Goal: Navigation & Orientation: Find specific page/section

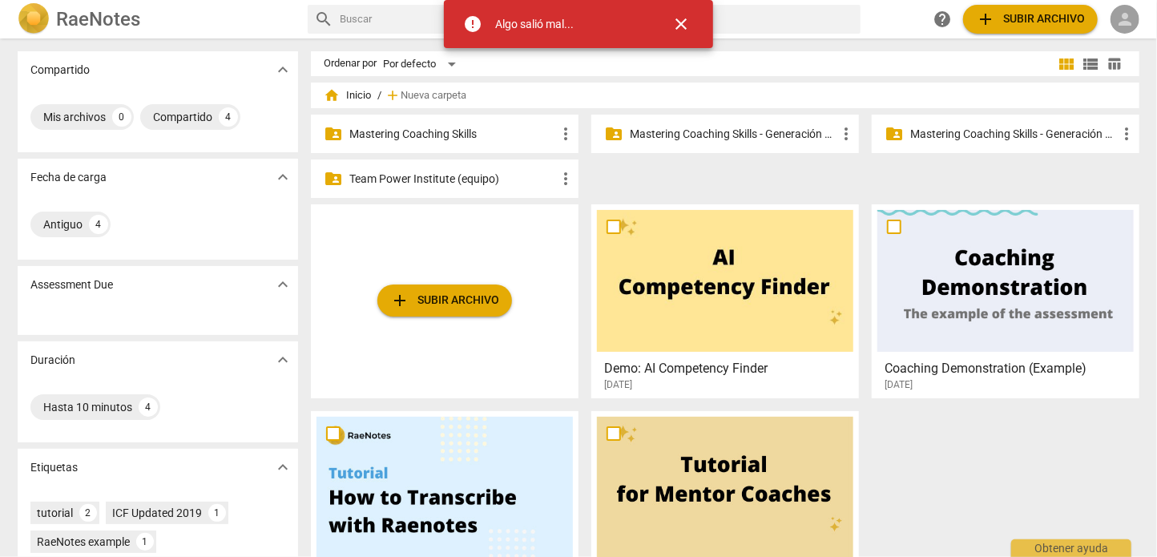
click at [1129, 18] on span "person" at bounding box center [1124, 19] width 19 height 19
click at [1090, 39] on li "Iniciar sesión" at bounding box center [1088, 38] width 100 height 38
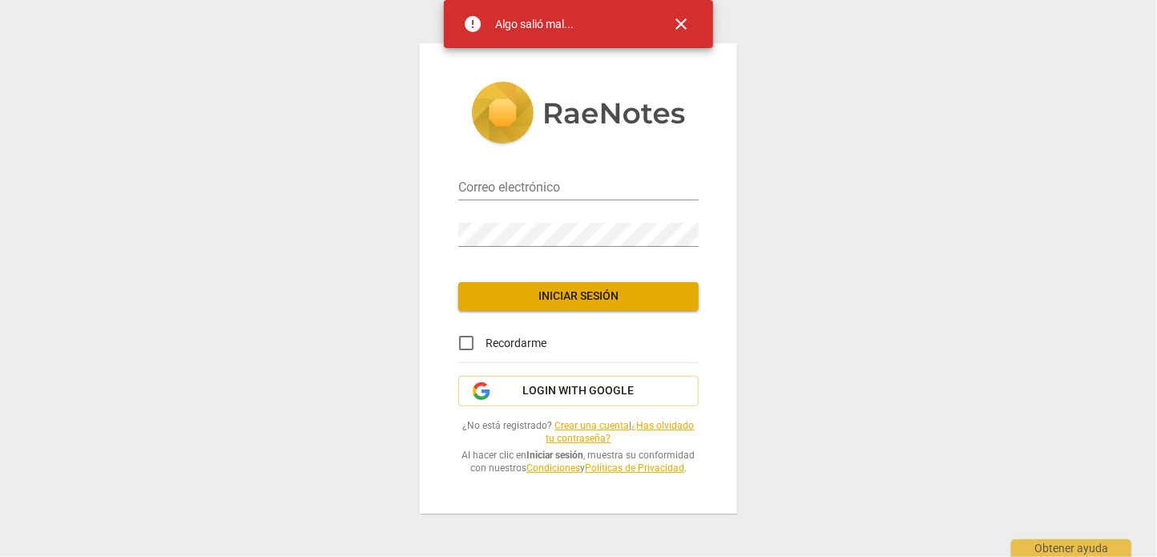
type input "[EMAIL_ADDRESS][DOMAIN_NAME]"
click at [538, 290] on span "Iniciar sesión" at bounding box center [578, 296] width 215 height 16
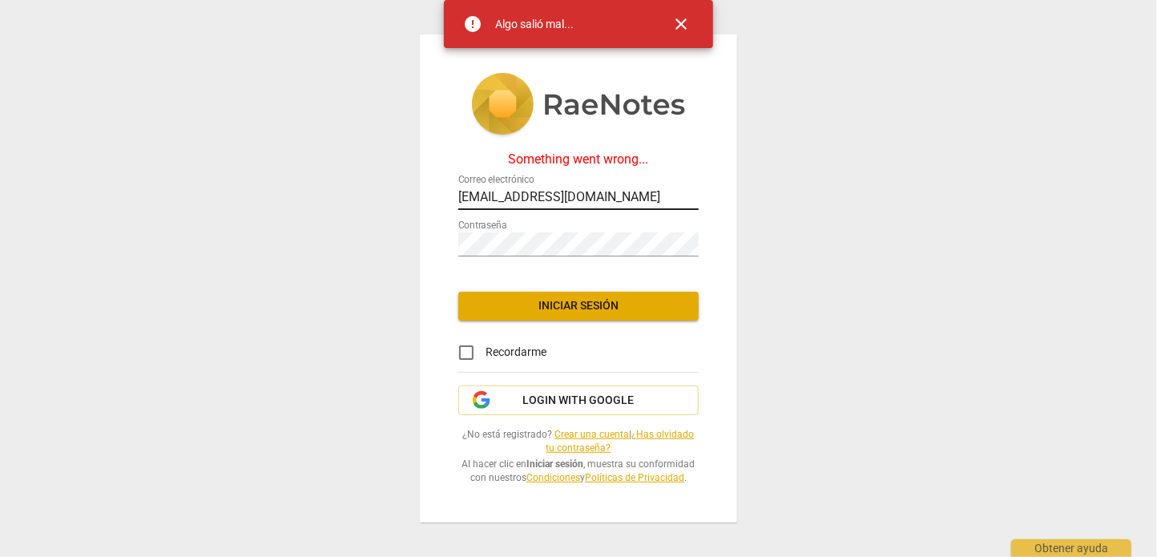
click at [565, 191] on input "[EMAIL_ADDRESS][DOMAIN_NAME]" at bounding box center [578, 198] width 240 height 23
click at [965, 235] on div "Something went wrong... Correo electrónico [EMAIL_ADDRESS][DOMAIN_NAME] Contras…" at bounding box center [578, 278] width 1157 height 557
click at [561, 393] on span "Login with Google" at bounding box center [578, 401] width 111 height 16
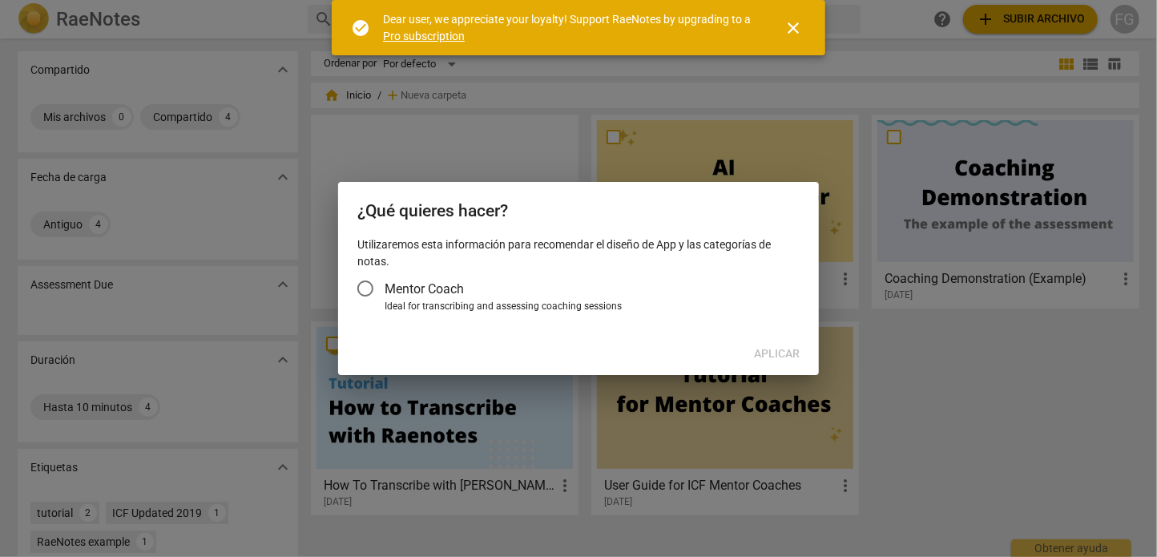
click at [361, 294] on input "Mentor Coach" at bounding box center [365, 288] width 38 height 38
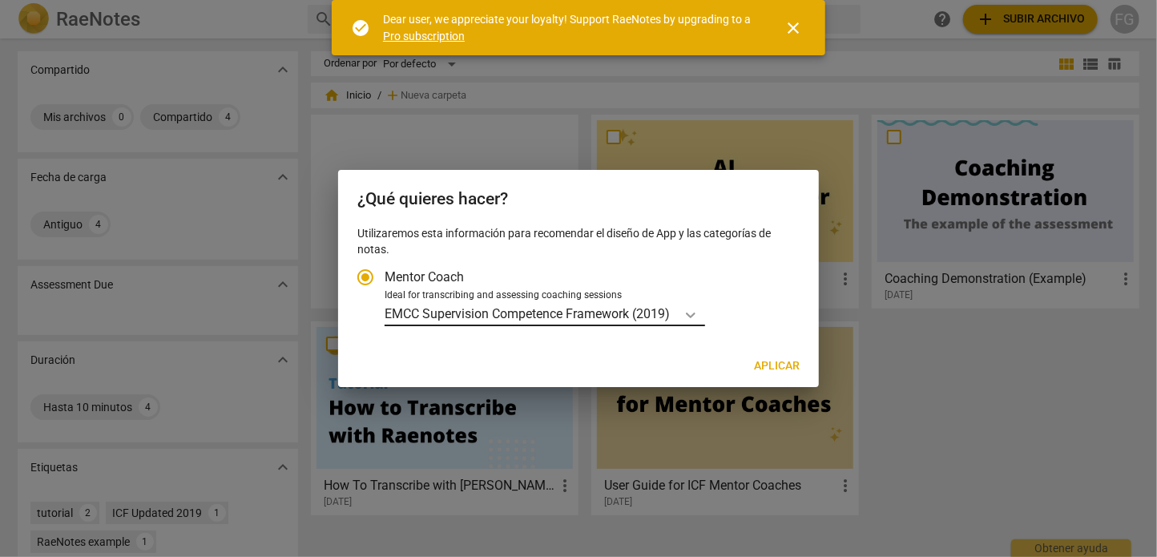
click at [686, 320] on icon "Tipo de cuenta" at bounding box center [690, 315] width 16 height 16
click at [0, 0] on input "Ideal for transcribing and assessing coaching sessions EMCC Supervision Compete…" at bounding box center [0, 0] width 0 height 0
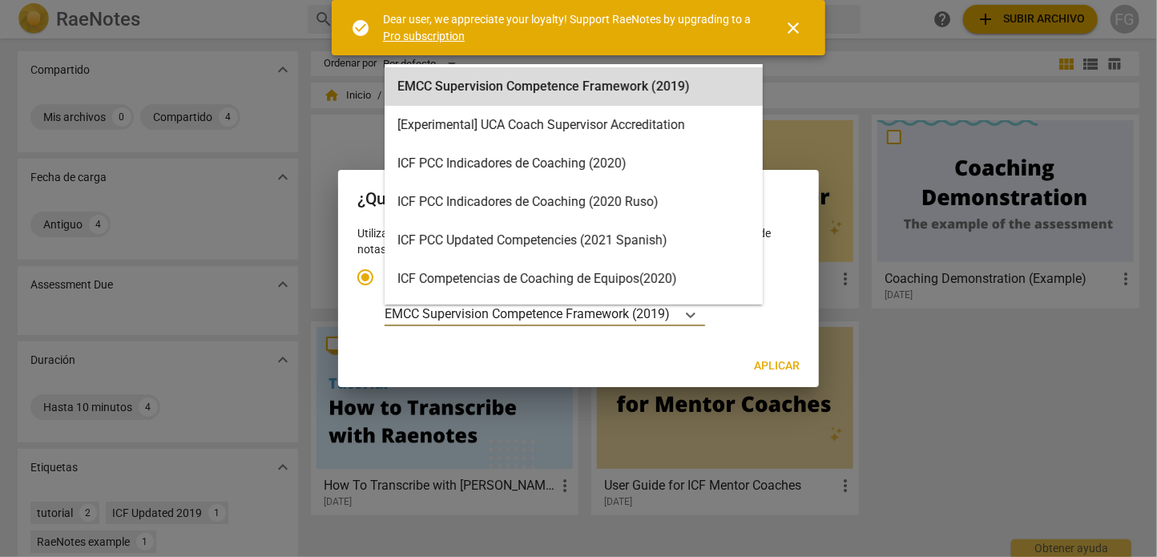
scroll to position [44, 0]
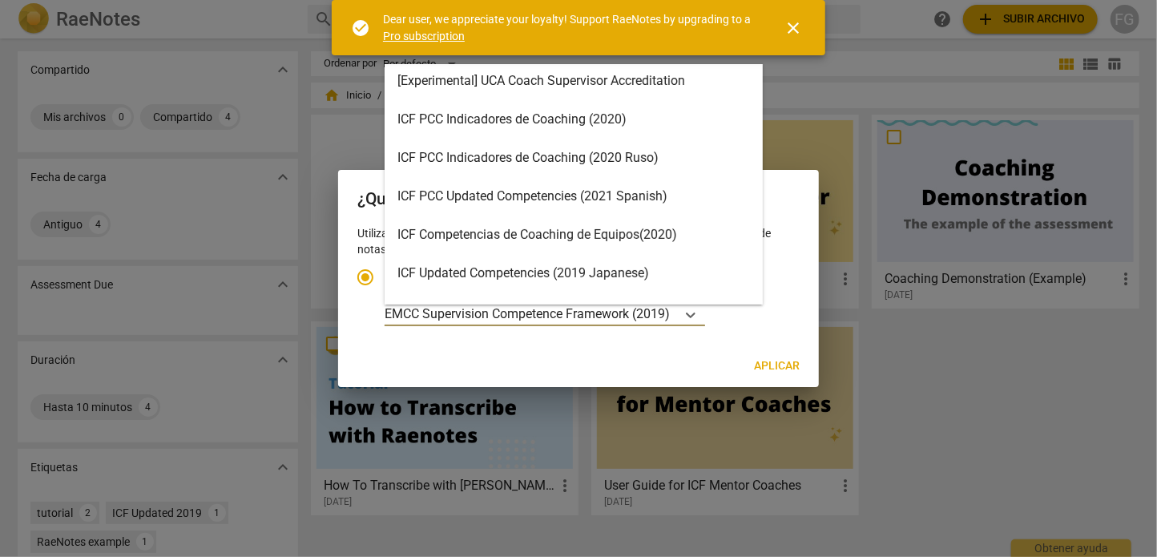
click at [526, 197] on div "ICF PCC Updated Competencies (2021 Spanish)" at bounding box center [574, 196] width 378 height 38
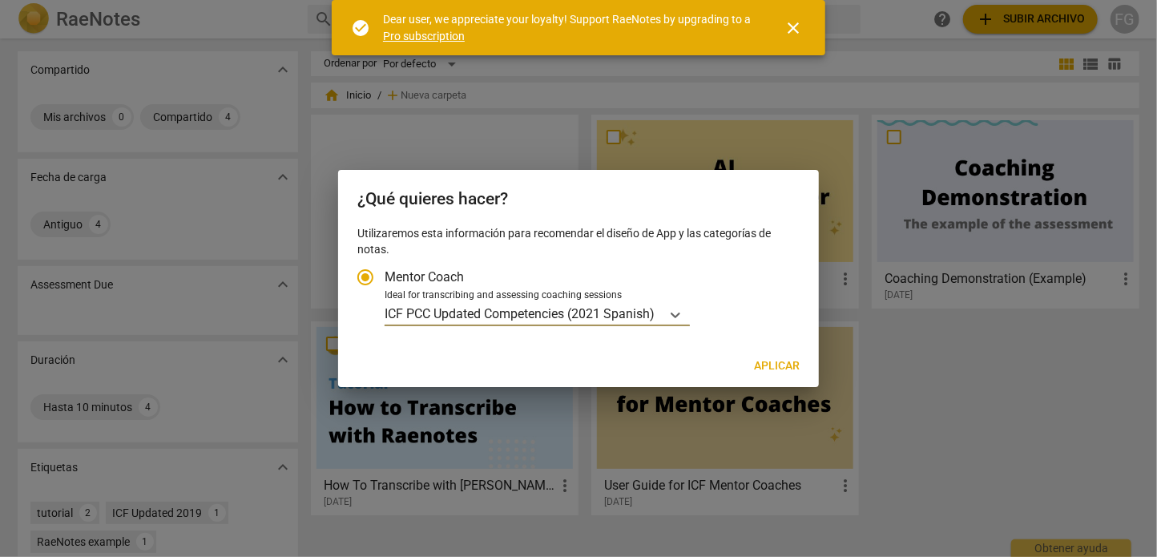
click at [793, 367] on span "Aplicar" at bounding box center [777, 366] width 46 height 16
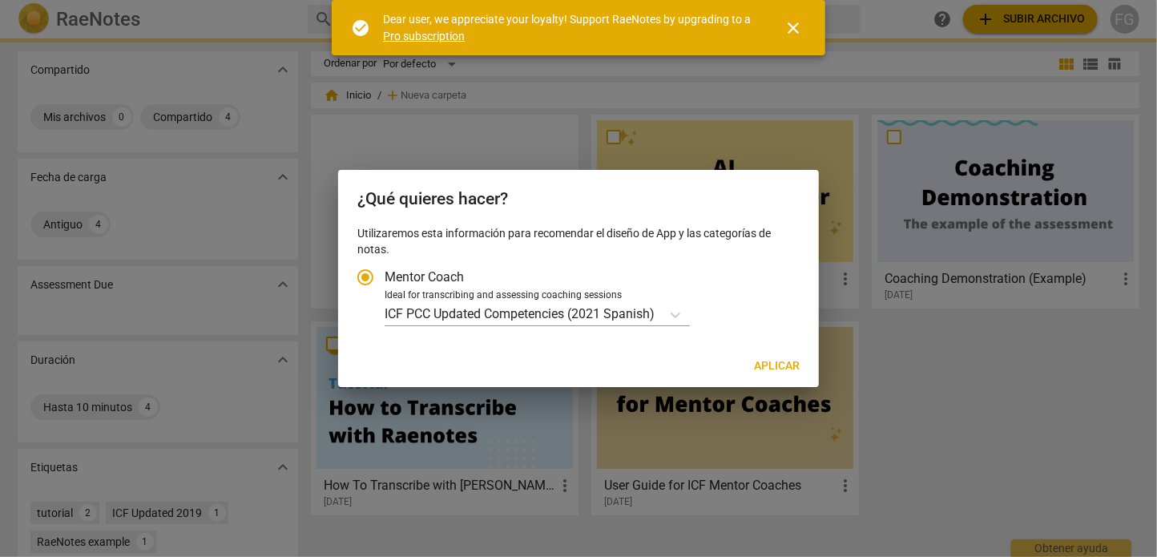
radio input "false"
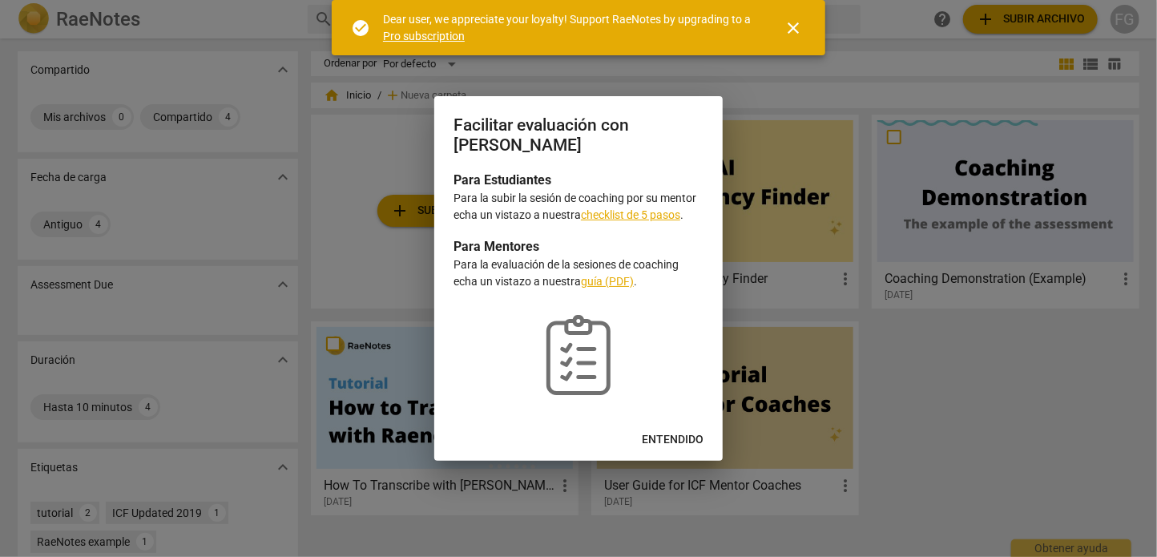
click at [683, 447] on span "Entendido" at bounding box center [673, 440] width 62 height 16
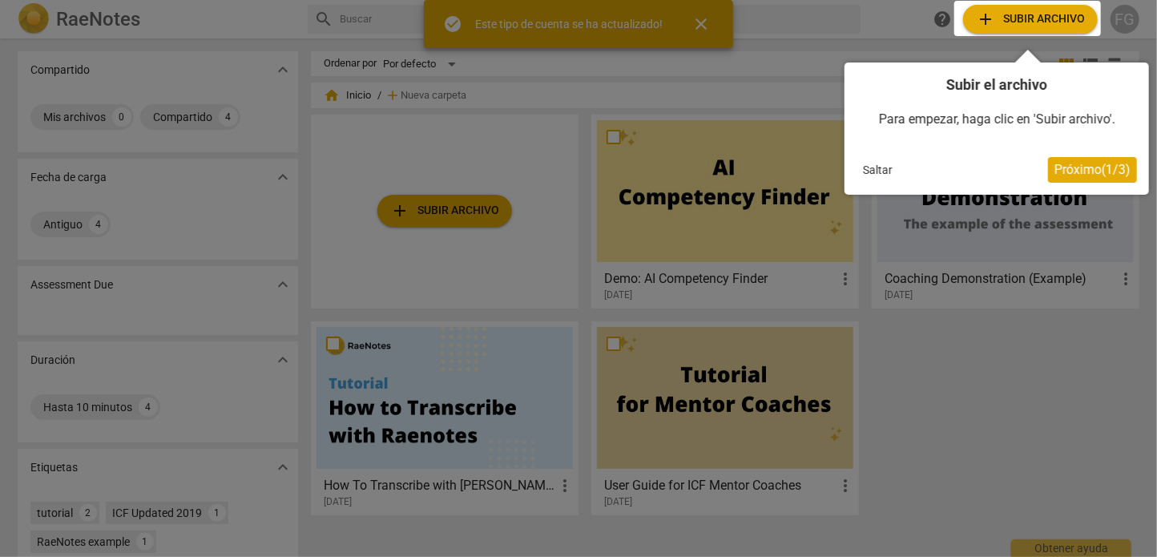
click at [1067, 166] on span "Próximo ( 1 / 3 )" at bounding box center [1092, 169] width 76 height 15
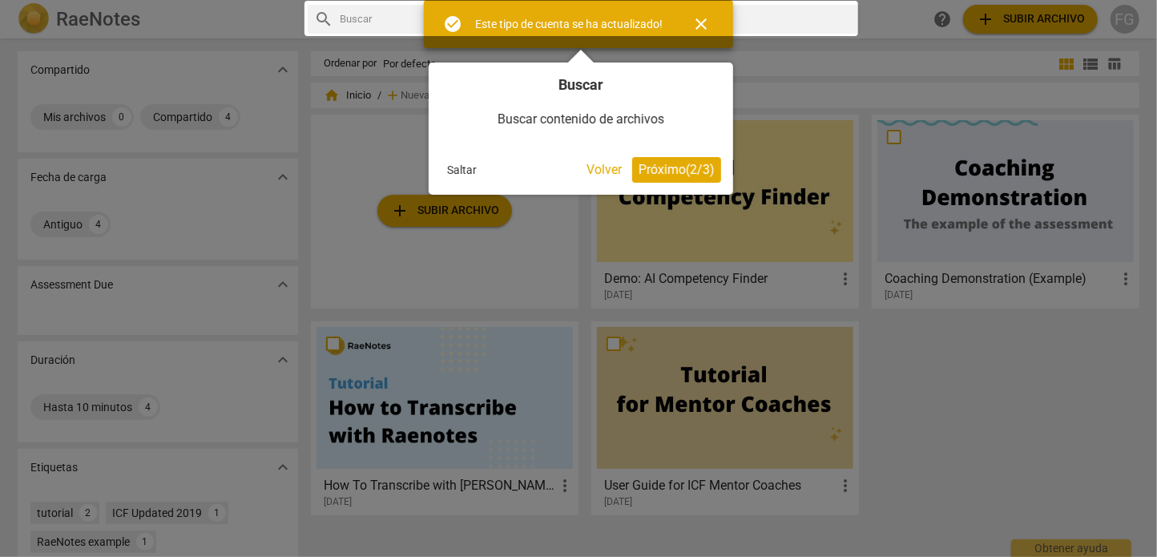
click at [660, 168] on span "Próximo ( 2 / 3 )" at bounding box center [676, 169] width 76 height 15
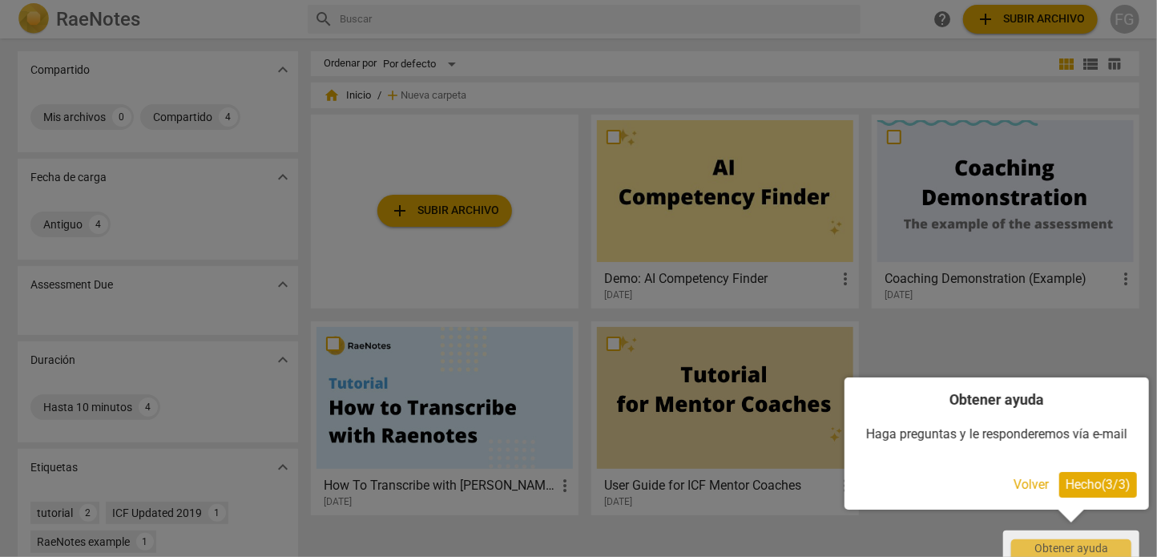
click at [1076, 487] on span "Hecho ( 3 / 3 )" at bounding box center [1097, 484] width 65 height 15
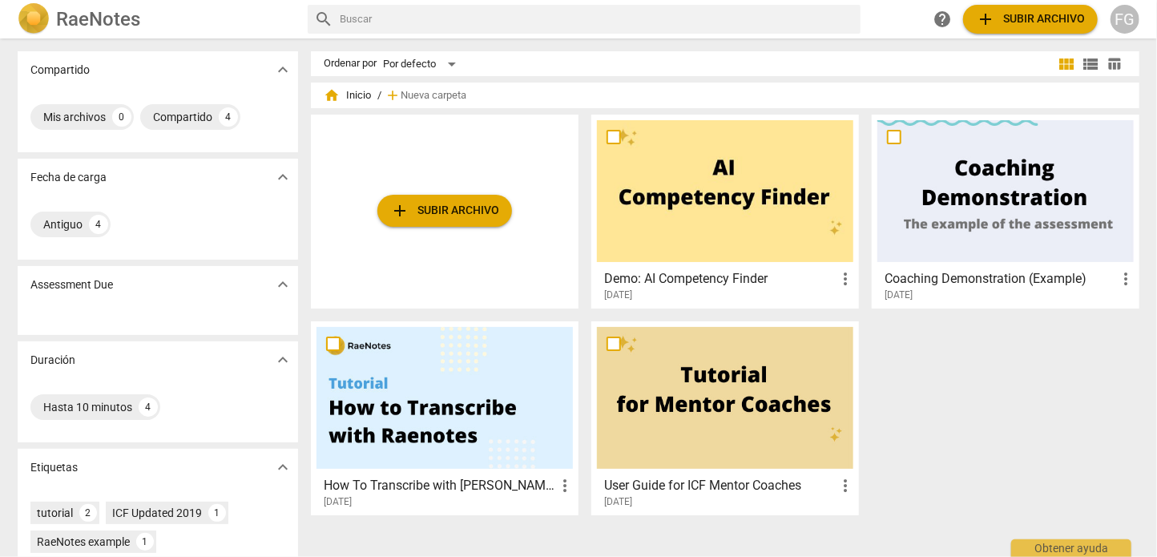
click at [1120, 15] on div "FG" at bounding box center [1124, 19] width 29 height 29
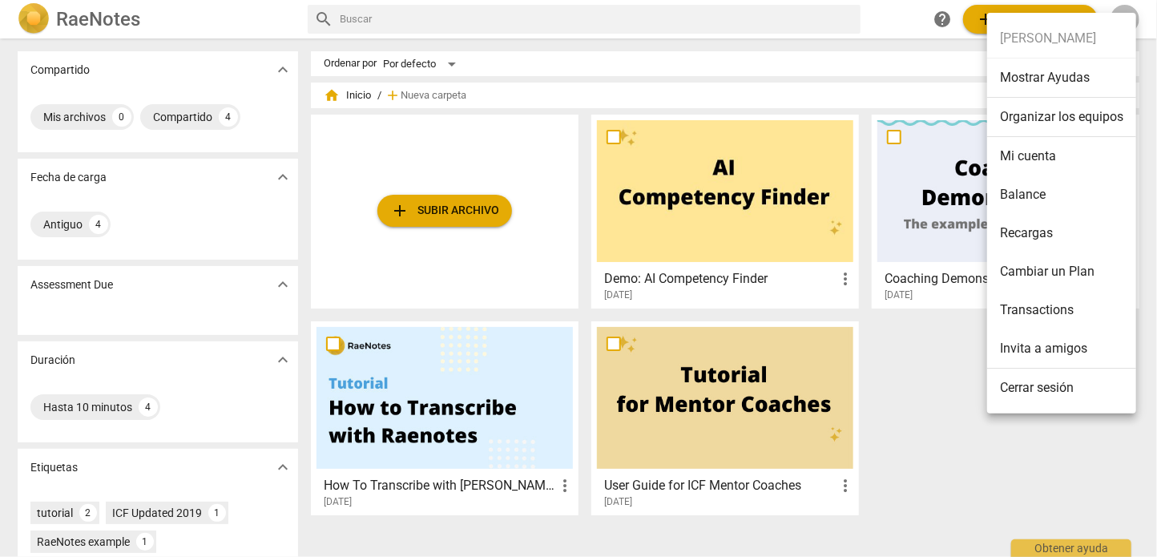
click at [1023, 382] on li "Cerrar sesión" at bounding box center [1061, 387] width 149 height 38
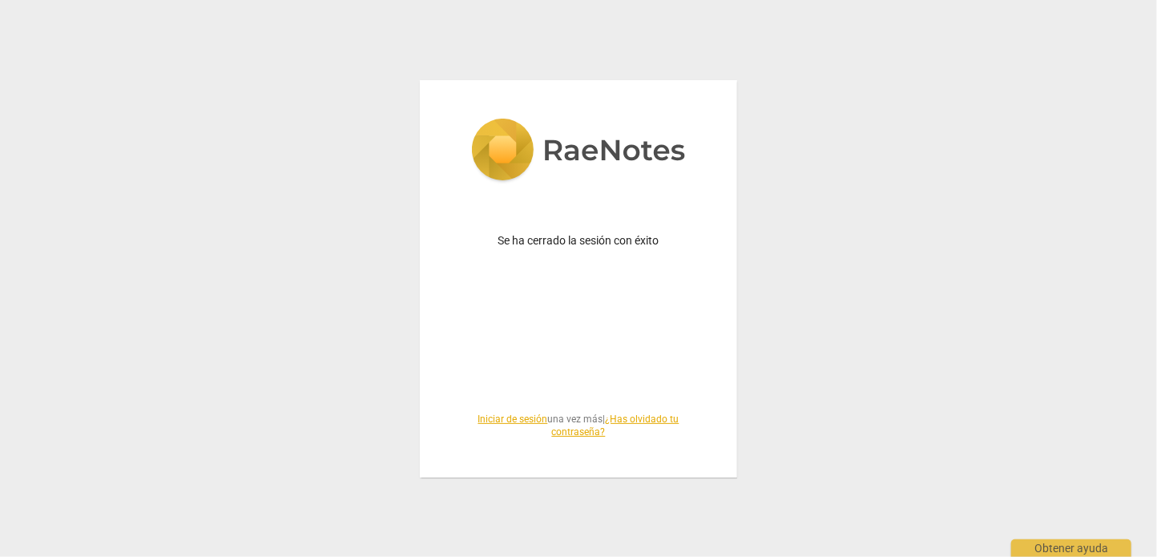
click at [509, 421] on link "Iniciar de sesión" at bounding box center [513, 418] width 70 height 11
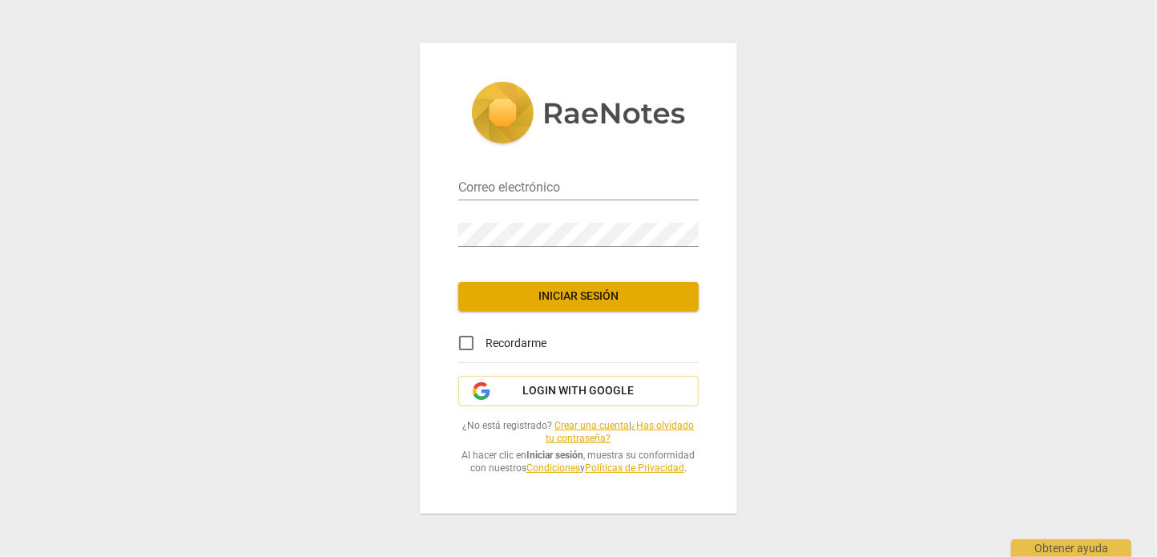
type input "[EMAIL_ADDRESS][DOMAIN_NAME]"
click at [553, 308] on div "Correo electrónico coordinacionacademica@team-power.com.mx Contraseña Iniciar s…" at bounding box center [578, 277] width 317 height 469
click at [553, 299] on button "Iniciar sesión" at bounding box center [578, 296] width 240 height 29
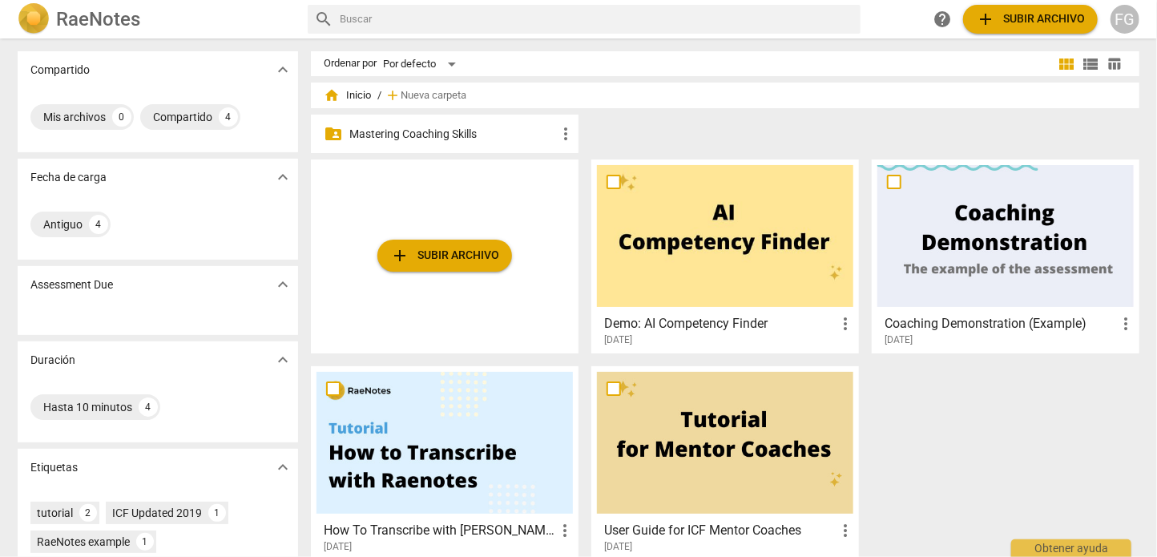
click at [1133, 23] on div "FG" at bounding box center [1124, 19] width 29 height 29
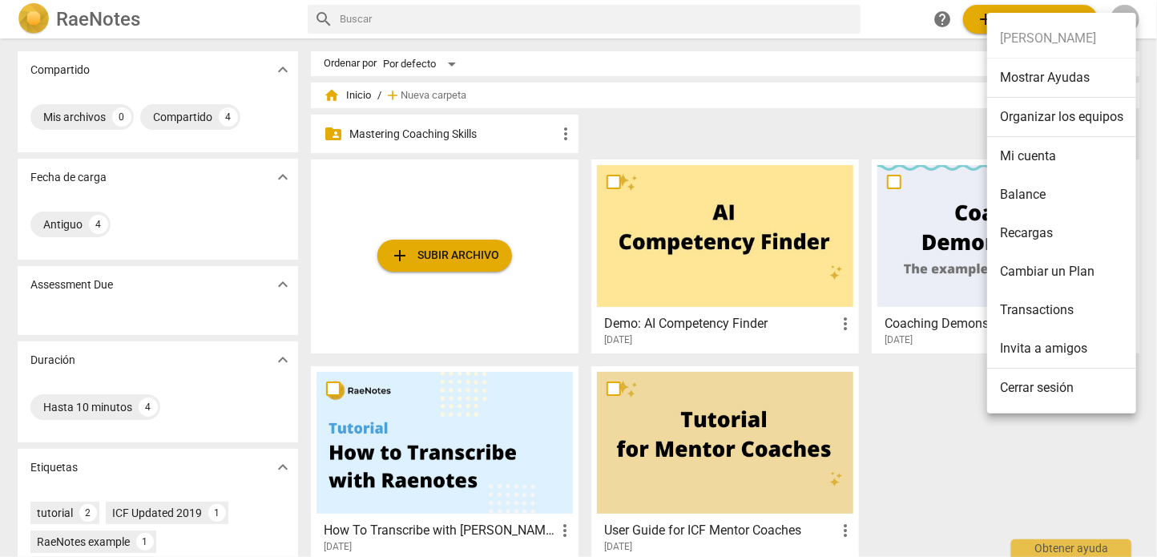
click at [1039, 123] on li "Organizar los equipos" at bounding box center [1061, 117] width 149 height 39
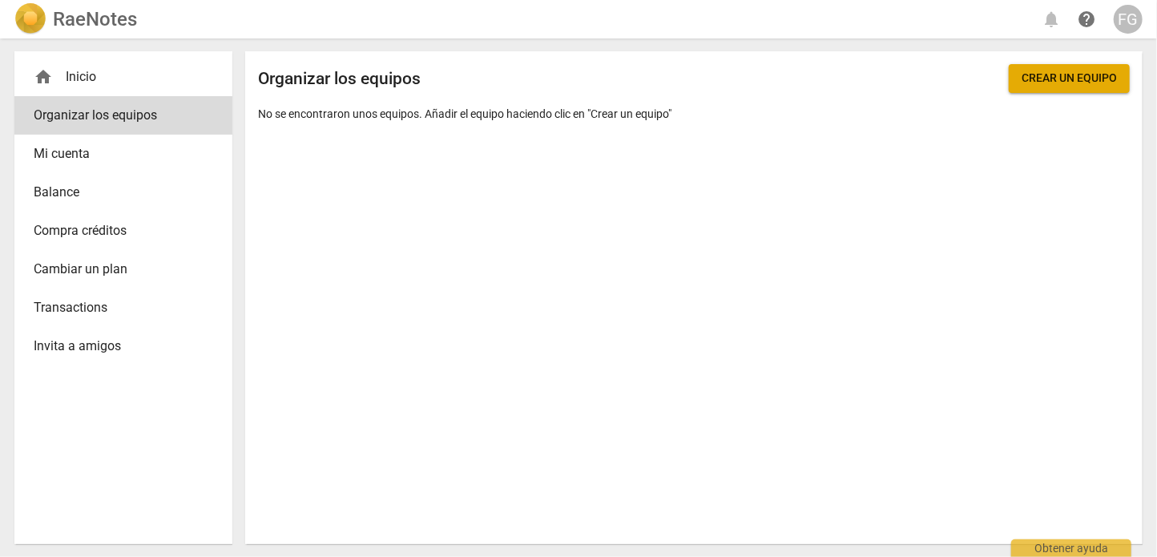
click at [1136, 15] on div "FG" at bounding box center [1127, 19] width 29 height 29
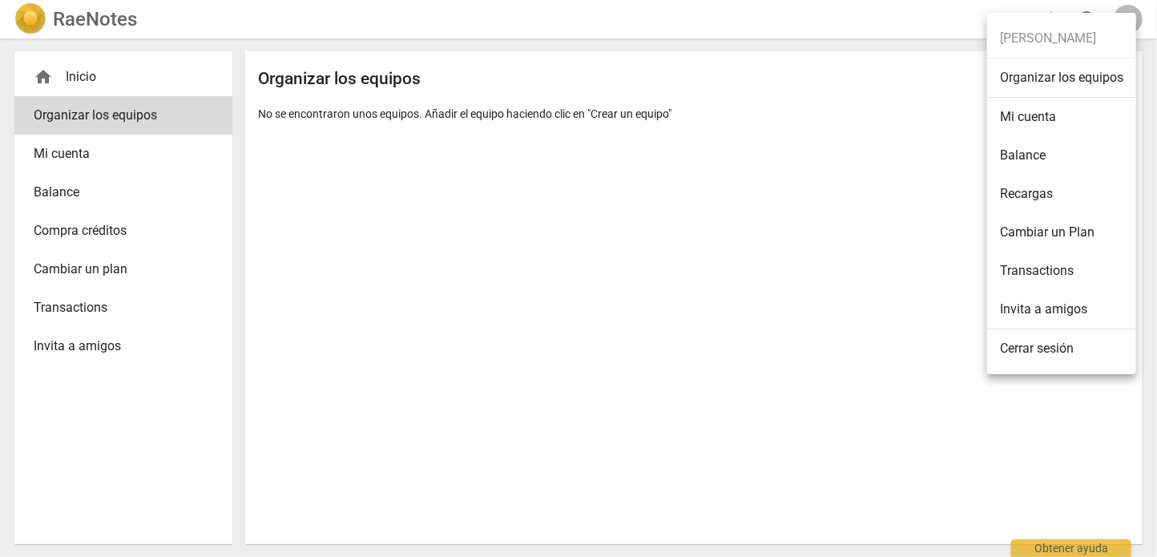
click at [1041, 117] on li "Mi cuenta" at bounding box center [1061, 117] width 149 height 38
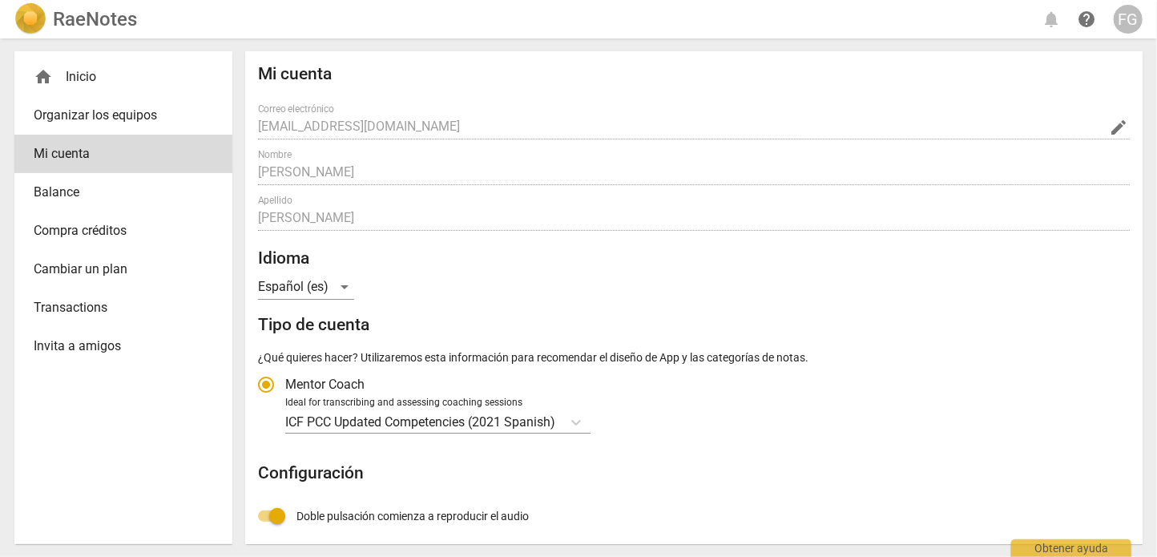
radio input "false"
click at [1125, 23] on div "FG" at bounding box center [1127, 19] width 29 height 29
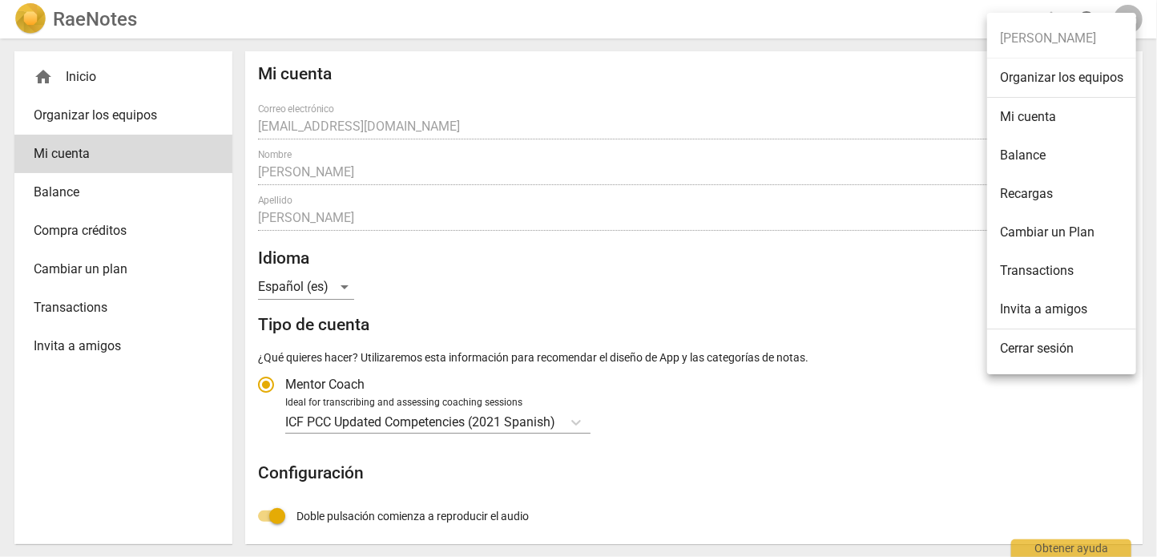
click at [1053, 354] on li "Cerrar sesión" at bounding box center [1061, 348] width 149 height 38
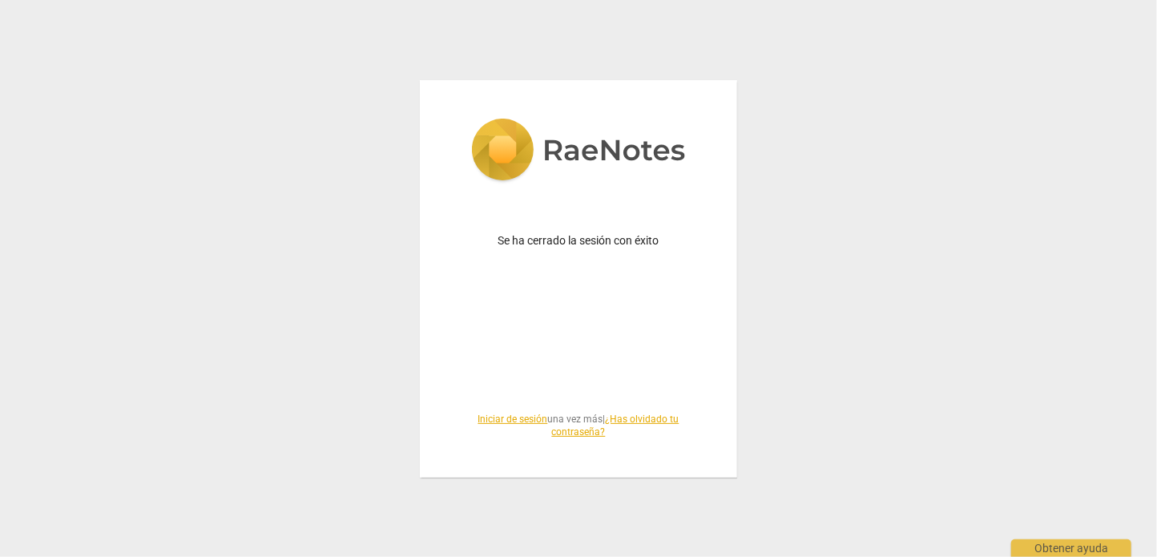
click at [512, 414] on link "Iniciar de sesión" at bounding box center [513, 418] width 70 height 11
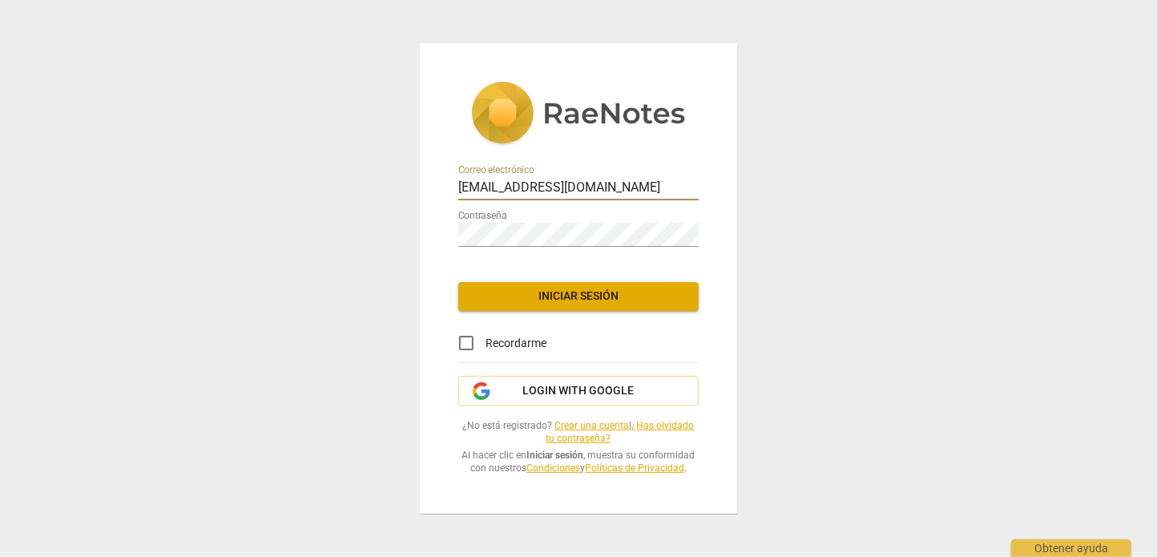
click at [521, 177] on input "[EMAIL_ADDRESS][DOMAIN_NAME]" at bounding box center [578, 188] width 240 height 23
type input "contacto@team-power.com.mx"
click at [546, 288] on span "Iniciar sesión" at bounding box center [578, 296] width 215 height 16
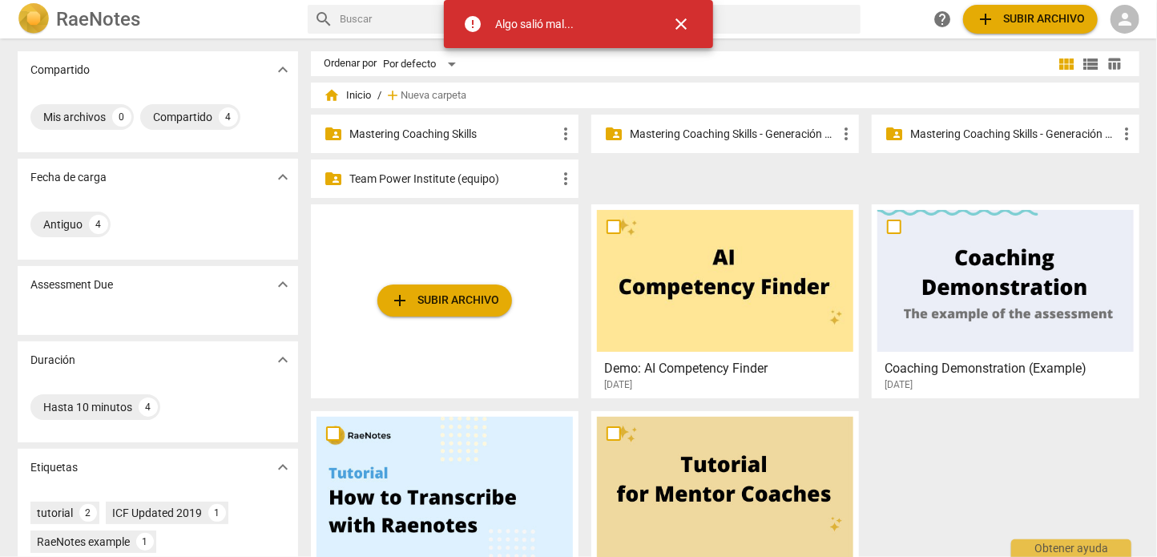
click at [747, 137] on p "Mastering Coaching Skills - Generación 31" at bounding box center [733, 134] width 207 height 17
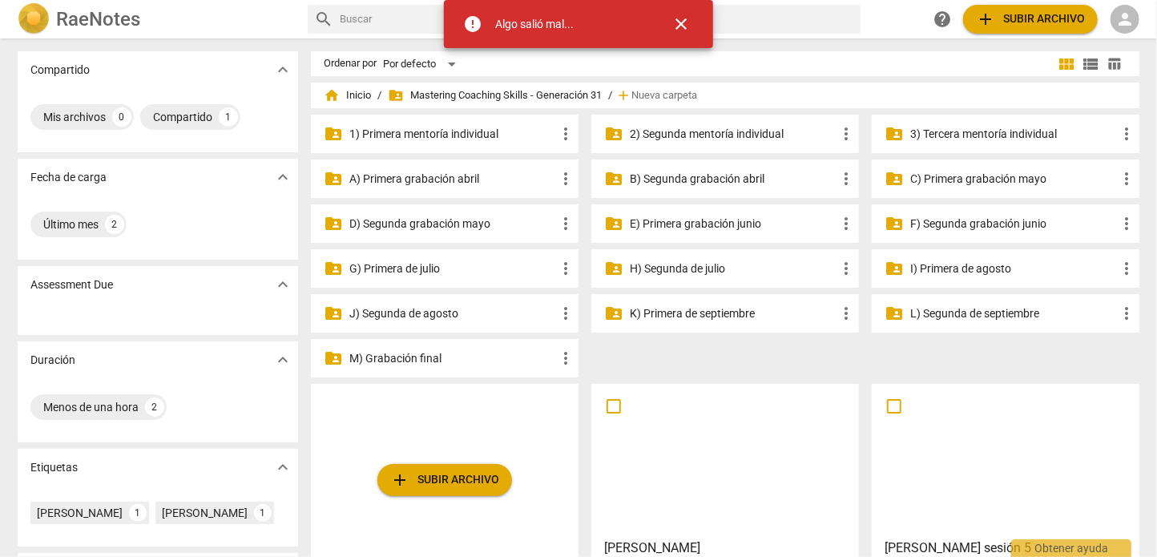
click at [527, 96] on span "folder_shared Mastering Coaching Skills - Generación 31" at bounding box center [495, 95] width 214 height 16
click at [356, 93] on span "home Inicio" at bounding box center [347, 95] width 47 height 16
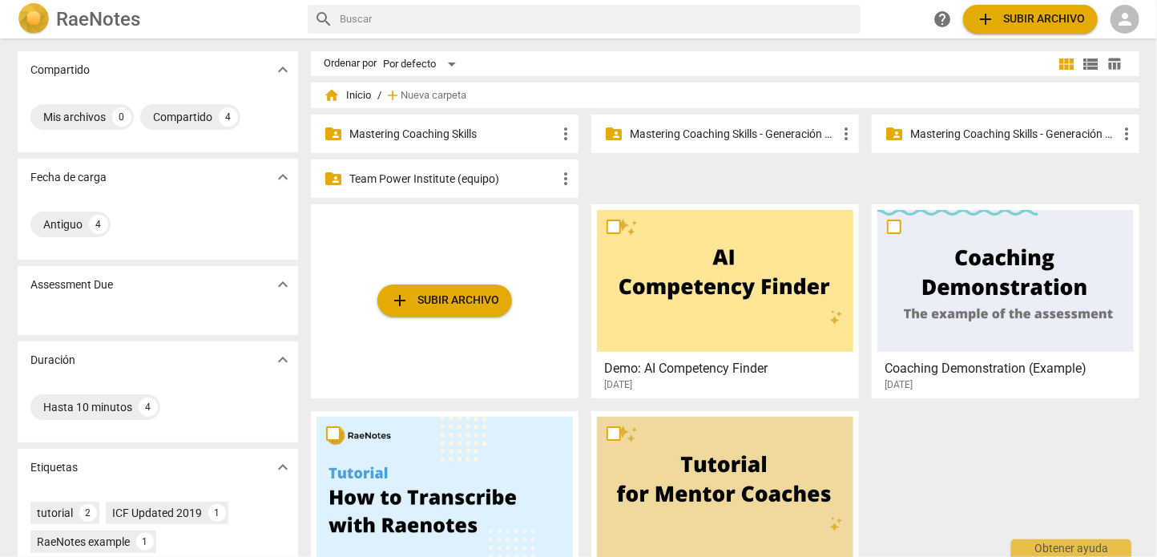
click at [983, 135] on p "Mastering Coaching Skills - Generación 32" at bounding box center [1013, 134] width 207 height 17
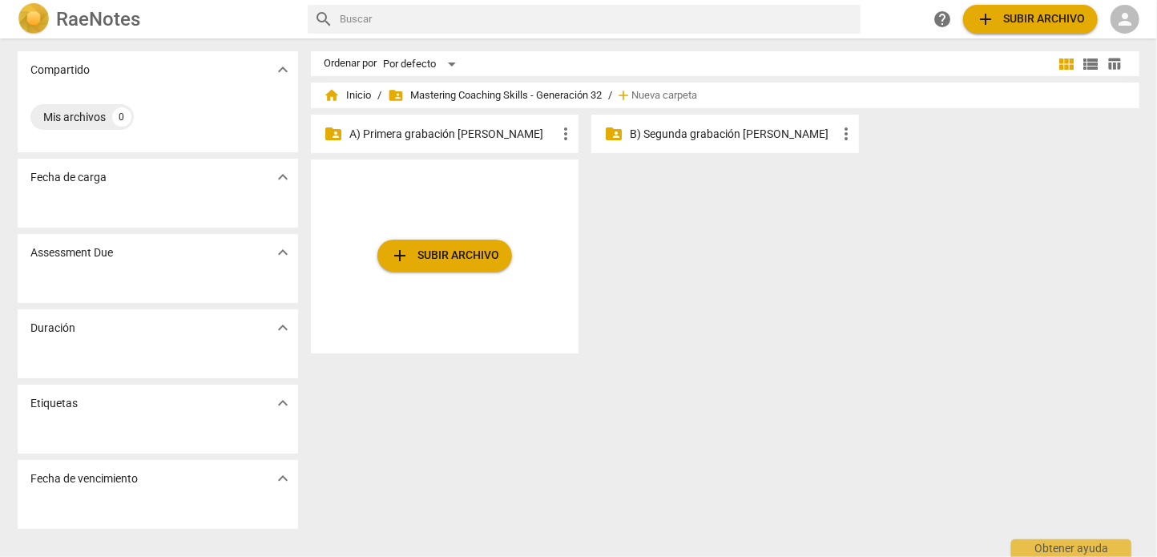
click at [461, 128] on p "A) Primera grabación de agosto" at bounding box center [452, 134] width 207 height 17
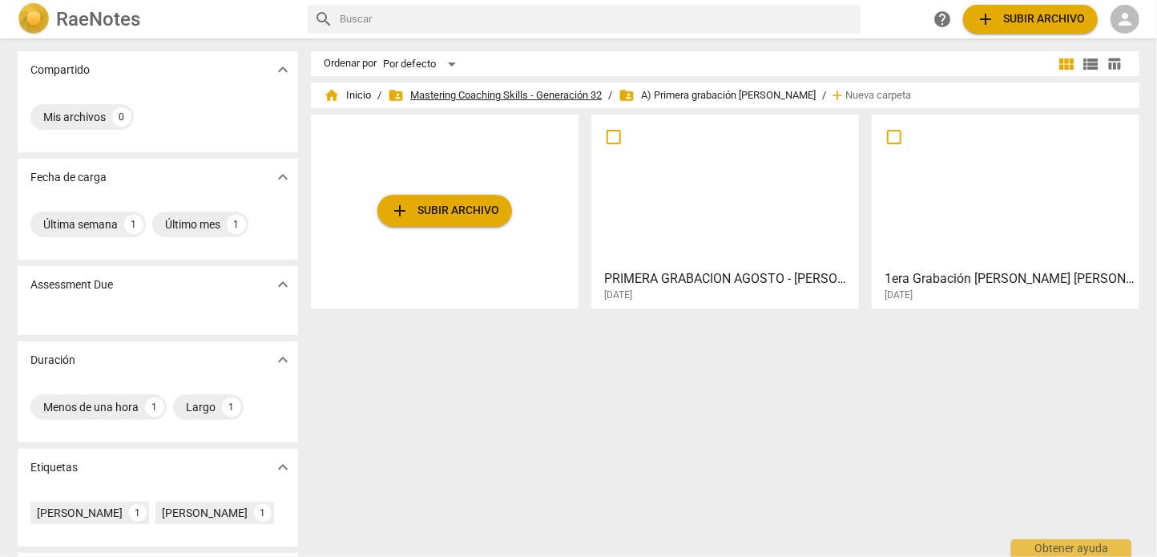
click at [554, 93] on span "folder_shared Mastering Coaching Skills - Generación 32" at bounding box center [495, 95] width 214 height 16
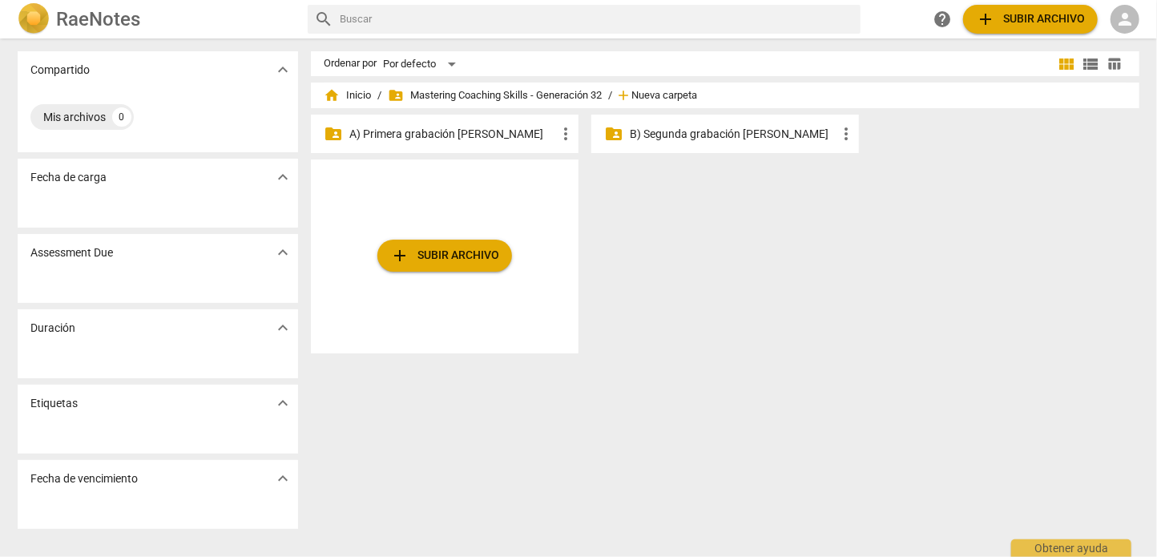
click at [653, 95] on span "Nueva carpeta" at bounding box center [664, 96] width 66 height 12
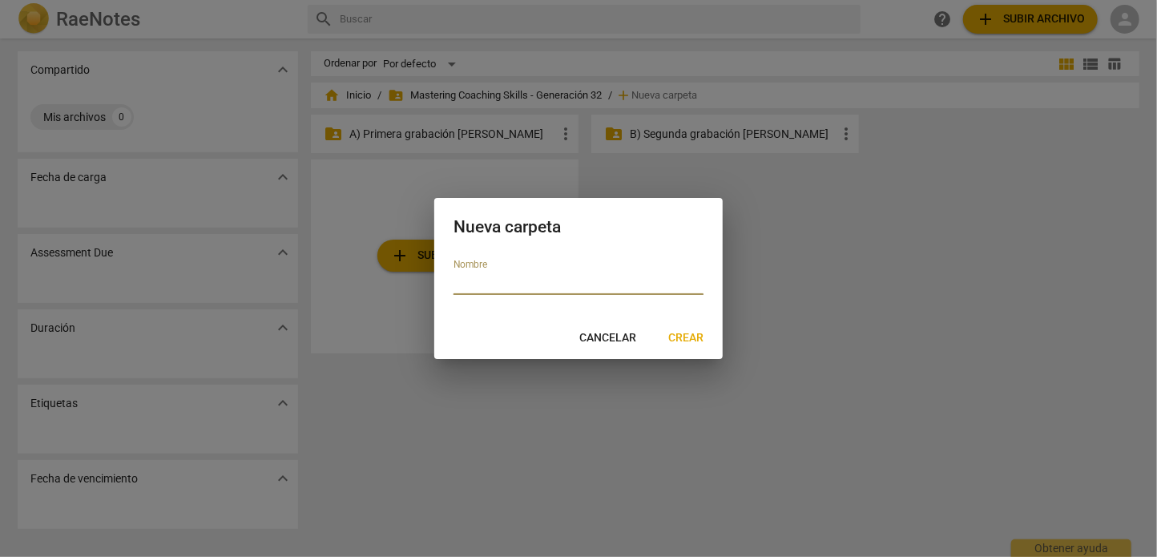
click at [618, 339] on span "Cancelar" at bounding box center [607, 338] width 57 height 16
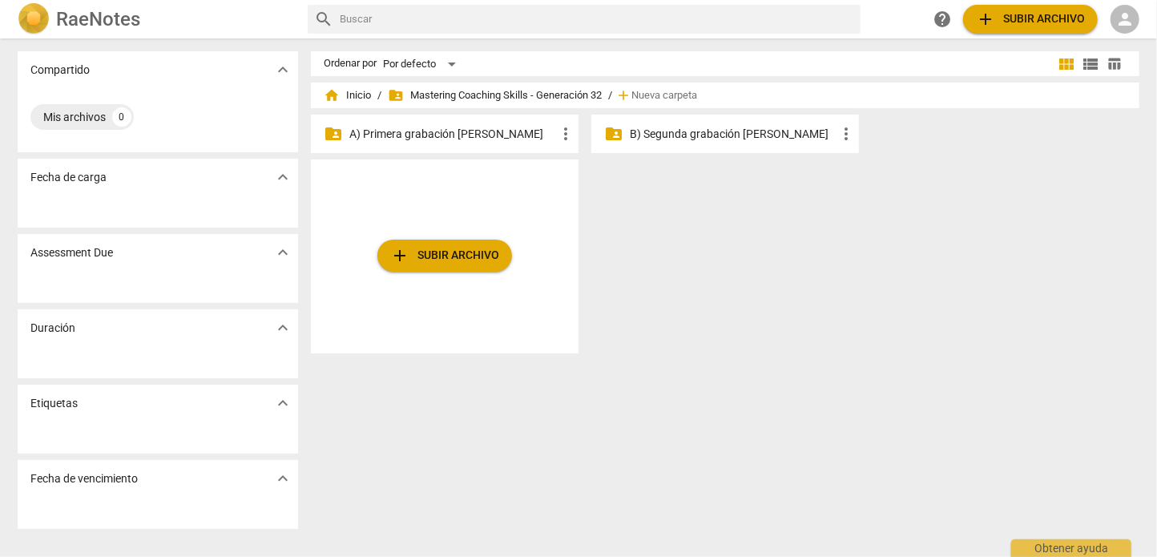
click at [1130, 20] on span "person" at bounding box center [1124, 19] width 19 height 19
click at [983, 190] on div at bounding box center [578, 278] width 1157 height 557
click at [1123, 25] on span "person" at bounding box center [1124, 19] width 19 height 19
click at [1109, 39] on li "Iniciar sesión" at bounding box center [1088, 38] width 100 height 38
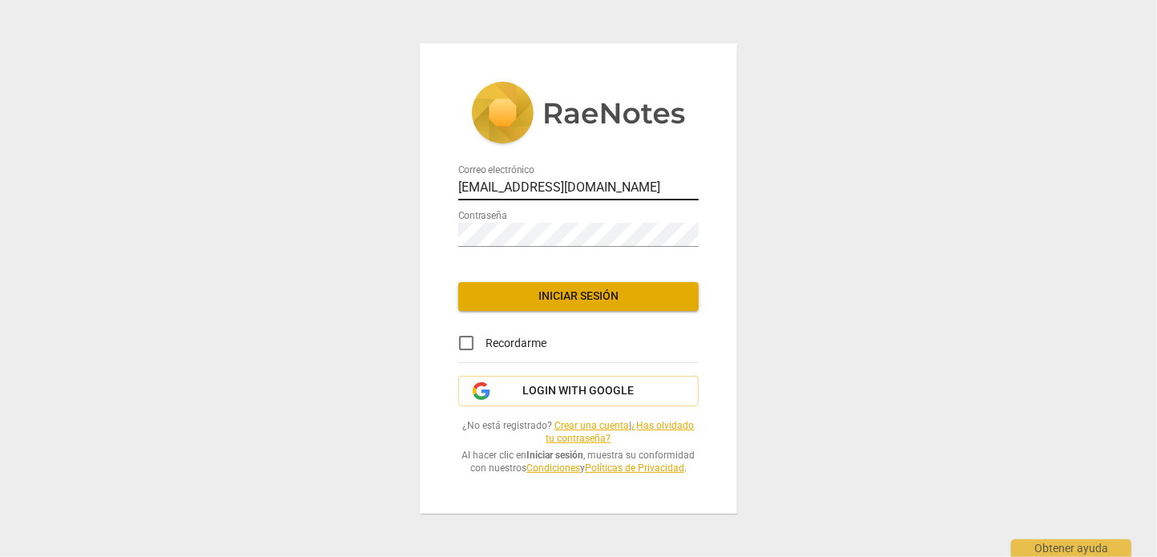
click at [509, 179] on input "contacto@team-power.com.mx" at bounding box center [578, 188] width 240 height 23
click at [550, 289] on span "Iniciar sesión" at bounding box center [578, 296] width 215 height 16
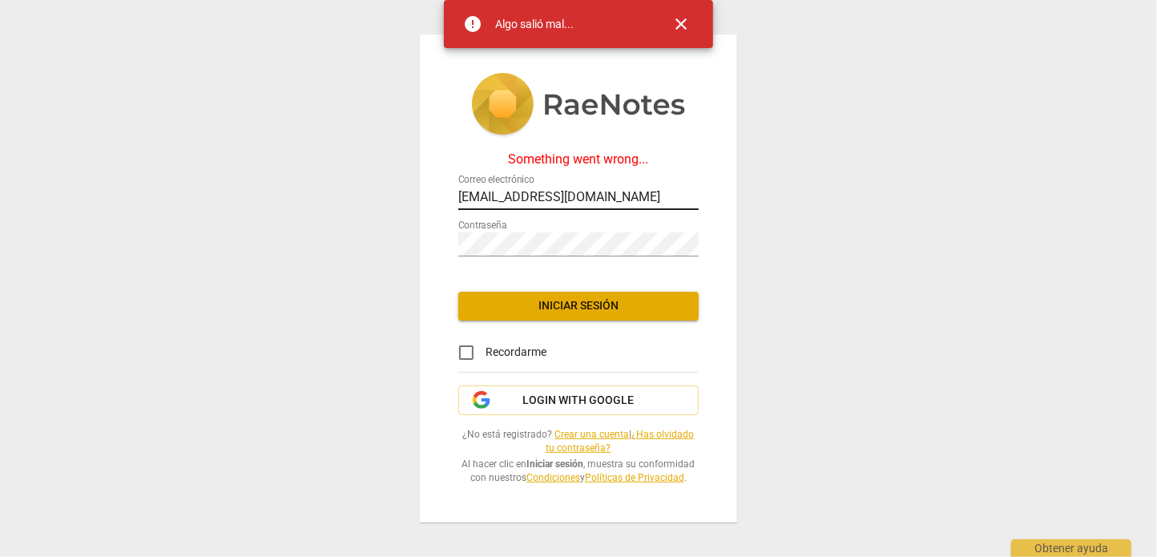
click at [567, 187] on input "admon@team-power.com.mx" at bounding box center [578, 198] width 240 height 23
click at [555, 298] on span "Iniciar sesión" at bounding box center [578, 306] width 215 height 16
click at [570, 193] on input "[EMAIL_ADDRESS][DOMAIN_NAME]" at bounding box center [578, 198] width 240 height 23
click at [557, 298] on span "Iniciar sesión" at bounding box center [578, 306] width 215 height 16
click at [677, 19] on span "close" at bounding box center [680, 23] width 19 height 19
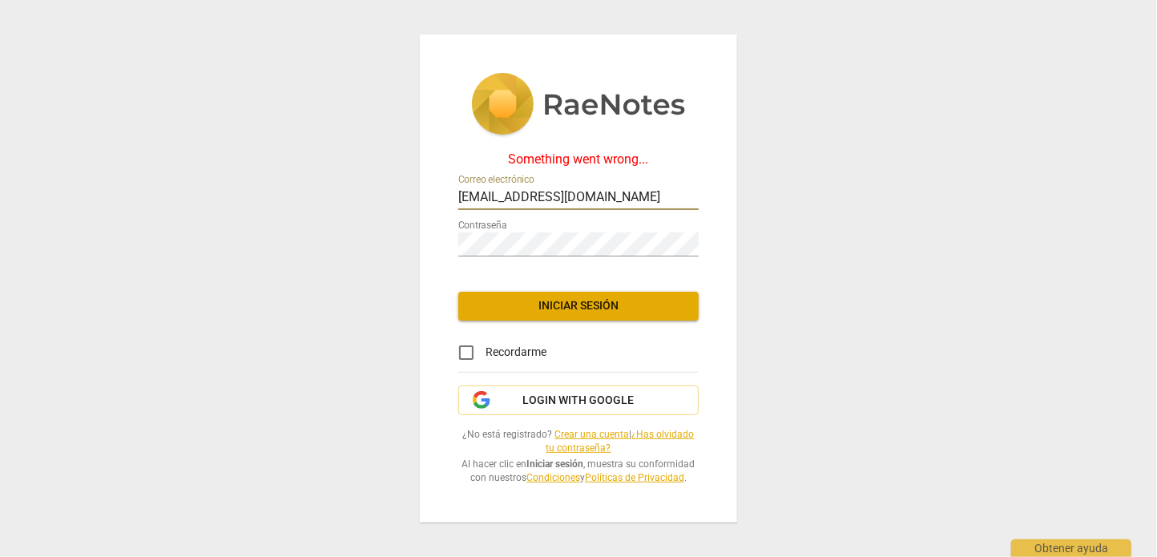
click at [661, 187] on input "contacto@team-power.com.mx" at bounding box center [578, 198] width 240 height 23
drag, startPoint x: 671, startPoint y: 185, endPoint x: 417, endPoint y: 185, distance: 253.9
click at [417, 185] on div "Something went wrong... Correo electrónico contacto@team-power.com.mx Contraseñ…" at bounding box center [578, 278] width 1157 height 557
click at [521, 187] on input "contacto@team-power.com.mx" at bounding box center [578, 198] width 240 height 23
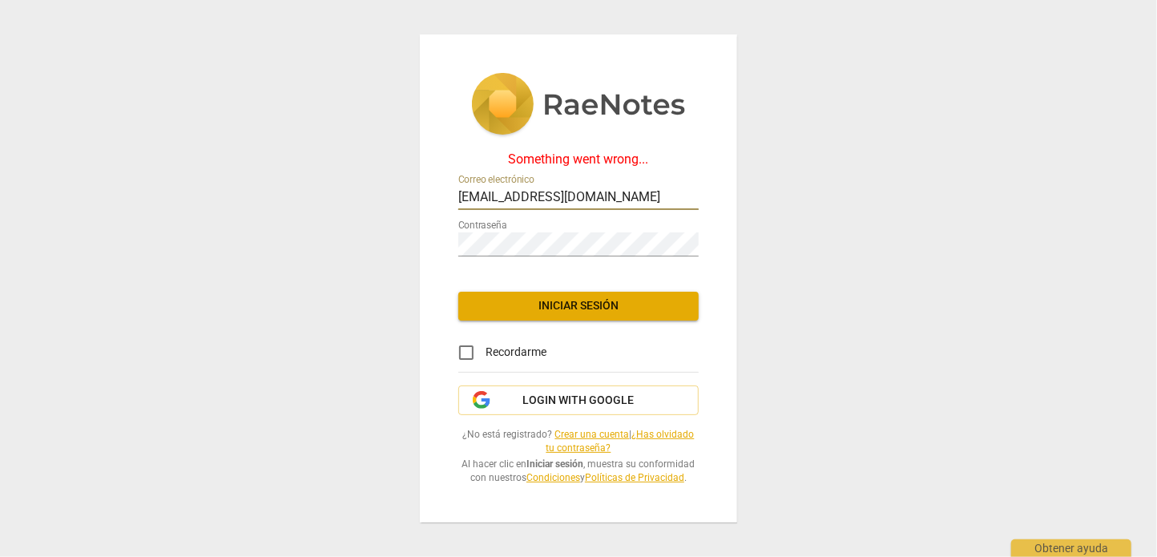
click at [521, 187] on input "contacto@team-power.com.mx" at bounding box center [578, 198] width 240 height 23
click at [660, 187] on input "contacto@team-power.com.mx" at bounding box center [578, 198] width 240 height 23
click at [842, 159] on div "Something went wrong... Correo electrónico contacto@team-power.com.mx Contraseñ…" at bounding box center [578, 278] width 1157 height 557
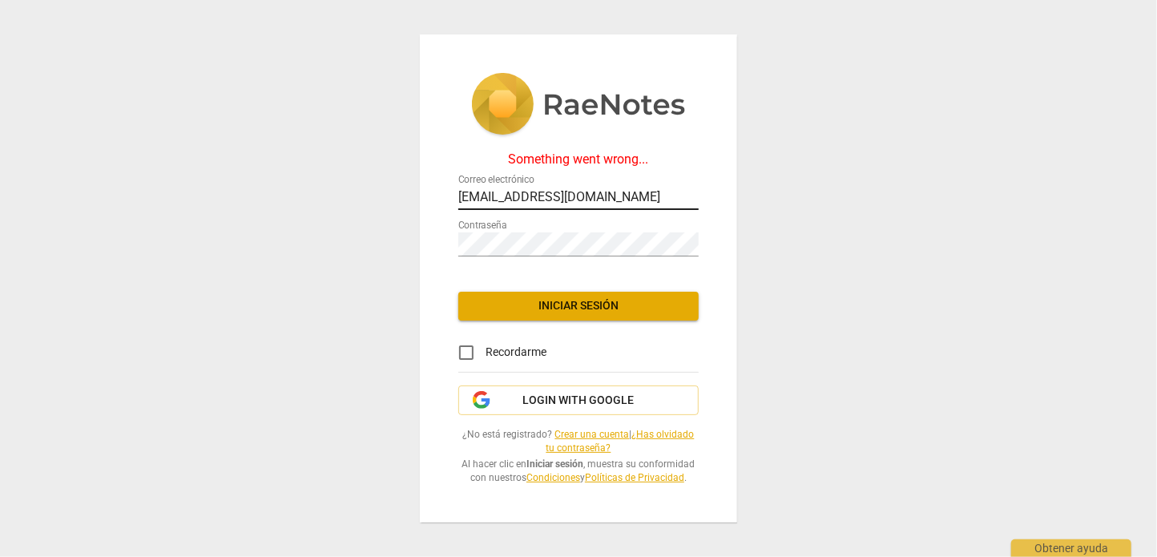
click at [554, 195] on input "contacto@team-power.com.mx" at bounding box center [578, 198] width 240 height 23
drag, startPoint x: 652, startPoint y: 184, endPoint x: 413, endPoint y: 183, distance: 239.5
click at [413, 183] on div "Something went wrong... Correo electrónico admon@team-power.com.mx Contraseña I…" at bounding box center [578, 278] width 1157 height 557
click at [630, 203] on div "Correo electrónico admon@team-power.com.mx" at bounding box center [578, 190] width 240 height 46
click at [650, 187] on input "admon@team-power.com.mx" at bounding box center [578, 198] width 240 height 23
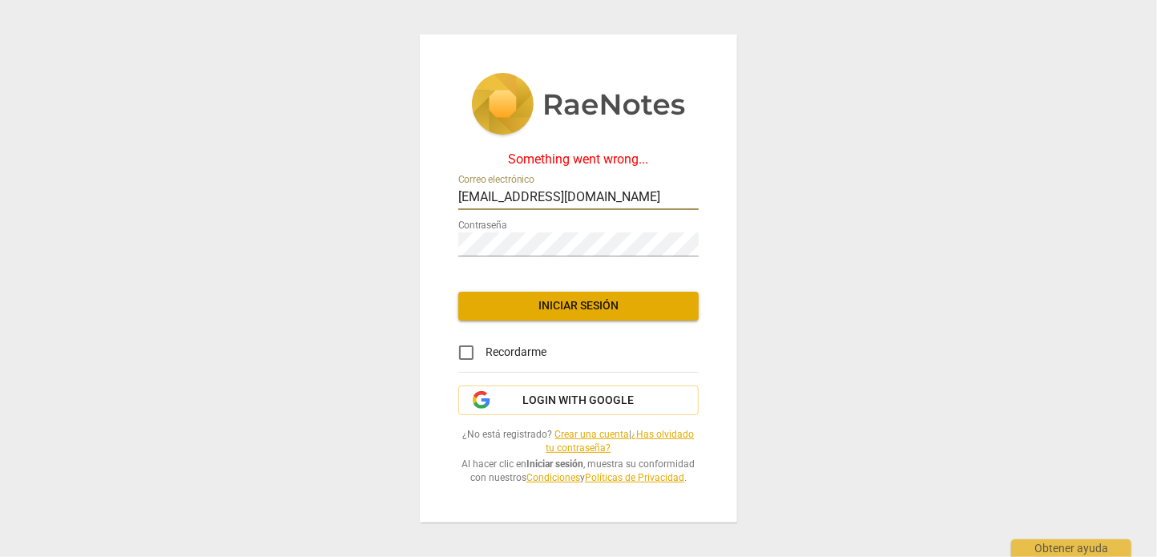
type input "[EMAIL_ADDRESS][DOMAIN_NAME]"
click at [658, 192] on input "[EMAIL_ADDRESS][DOMAIN_NAME]" at bounding box center [578, 198] width 240 height 23
click at [614, 90] on img at bounding box center [578, 106] width 215 height 66
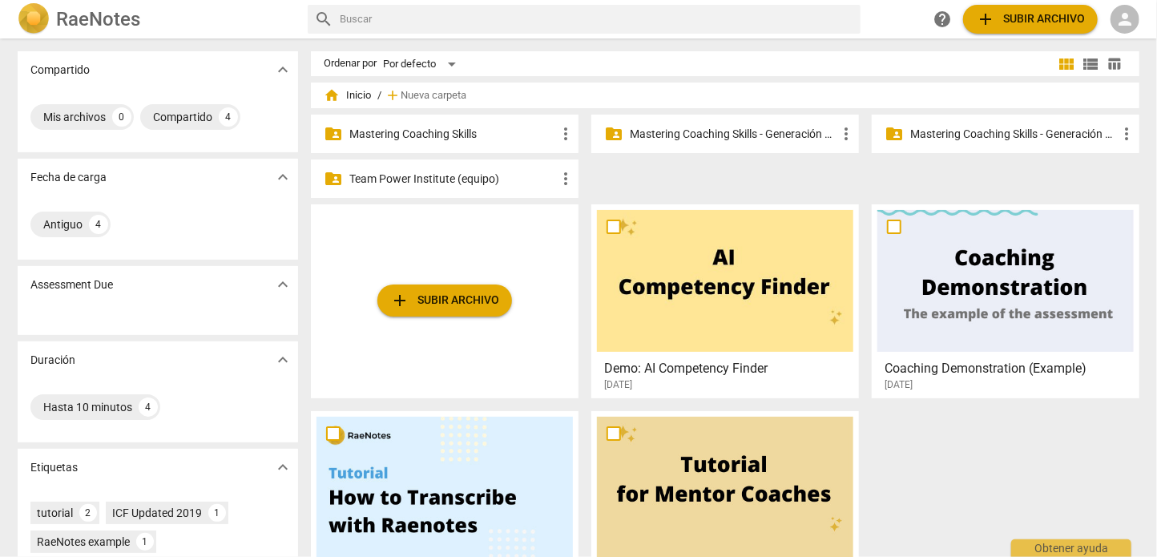
click at [1117, 23] on span "person" at bounding box center [1124, 19] width 19 height 19
click at [80, 32] on div at bounding box center [578, 278] width 1157 height 557
click at [95, 21] on h2 "RaeNotes" at bounding box center [98, 19] width 84 height 22
click at [1126, 23] on span "person" at bounding box center [1124, 19] width 19 height 19
click at [1087, 46] on li "Iniciar sesión" at bounding box center [1088, 38] width 100 height 38
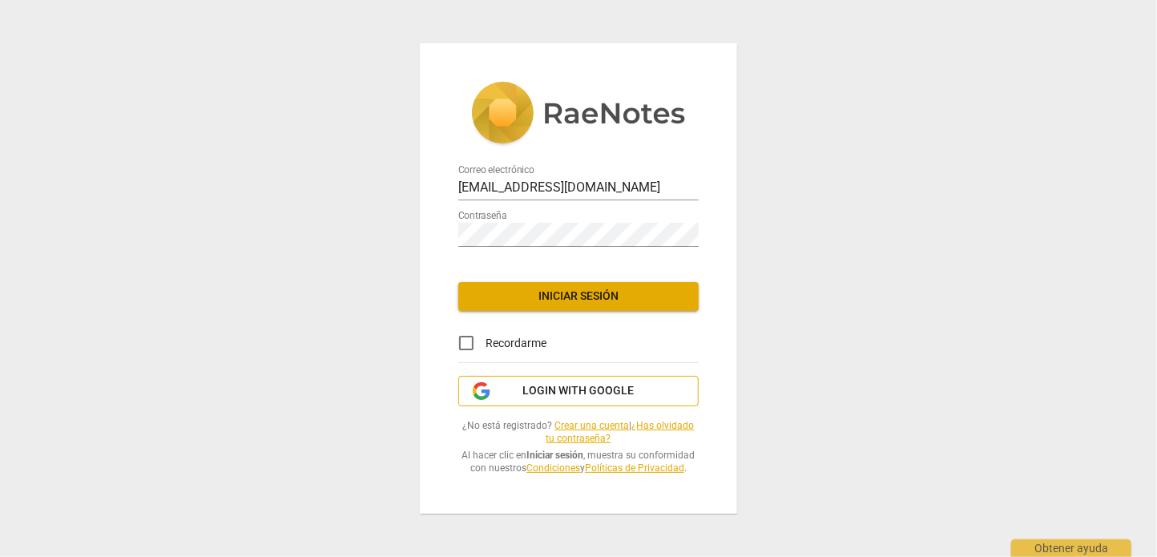
click at [547, 386] on span "Login with Google" at bounding box center [578, 391] width 111 height 16
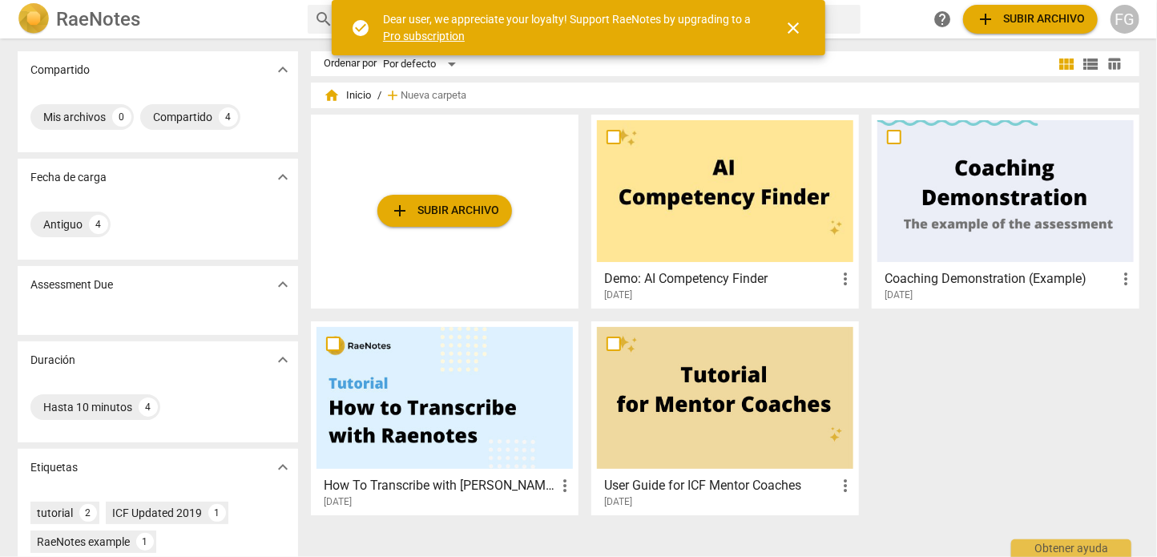
click at [799, 30] on span "close" at bounding box center [792, 27] width 19 height 19
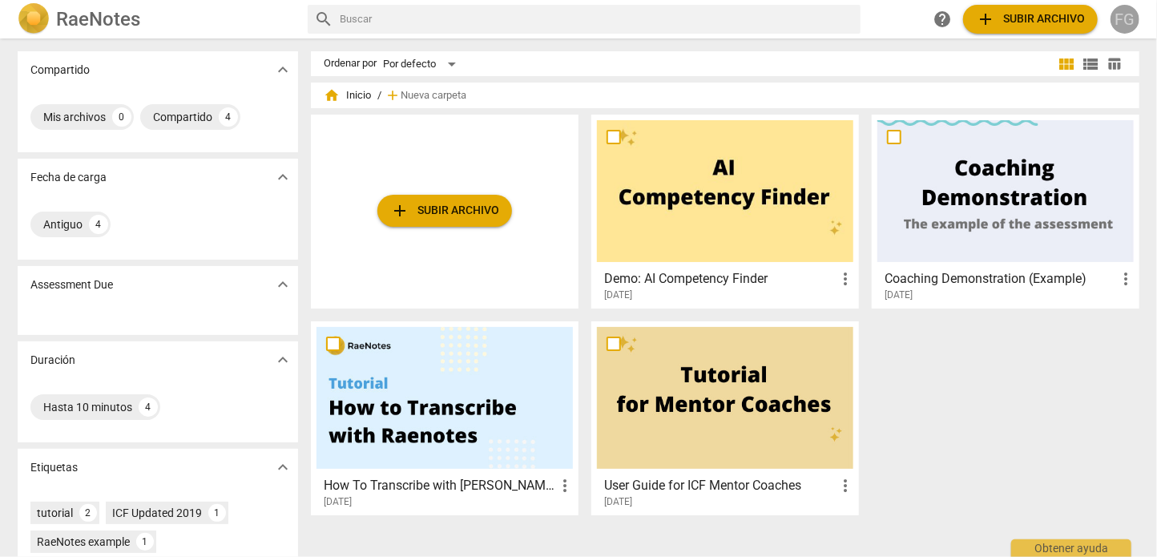
click at [1122, 26] on div "FG" at bounding box center [1124, 19] width 29 height 29
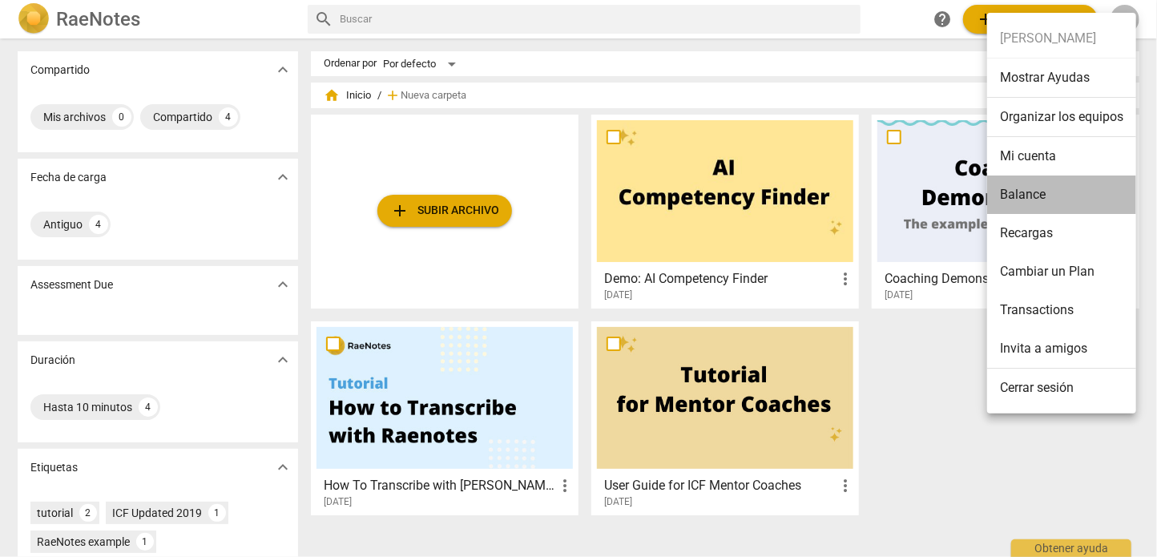
click at [1042, 203] on li "Balance" at bounding box center [1061, 194] width 149 height 38
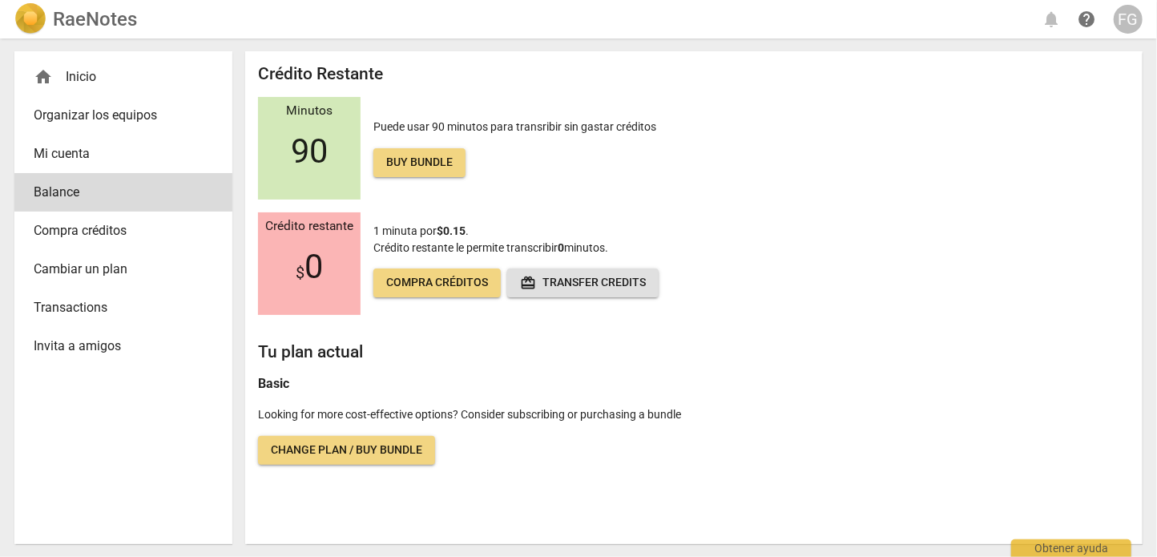
click at [70, 278] on span "Cambiar un plan" at bounding box center [117, 269] width 167 height 19
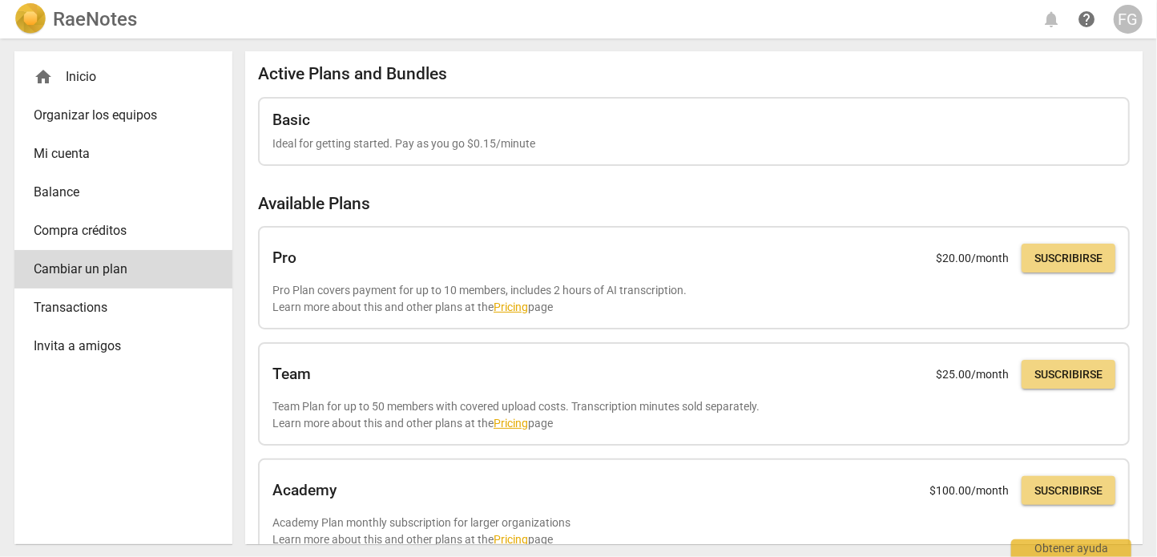
click at [1127, 18] on div "FG" at bounding box center [1127, 19] width 29 height 29
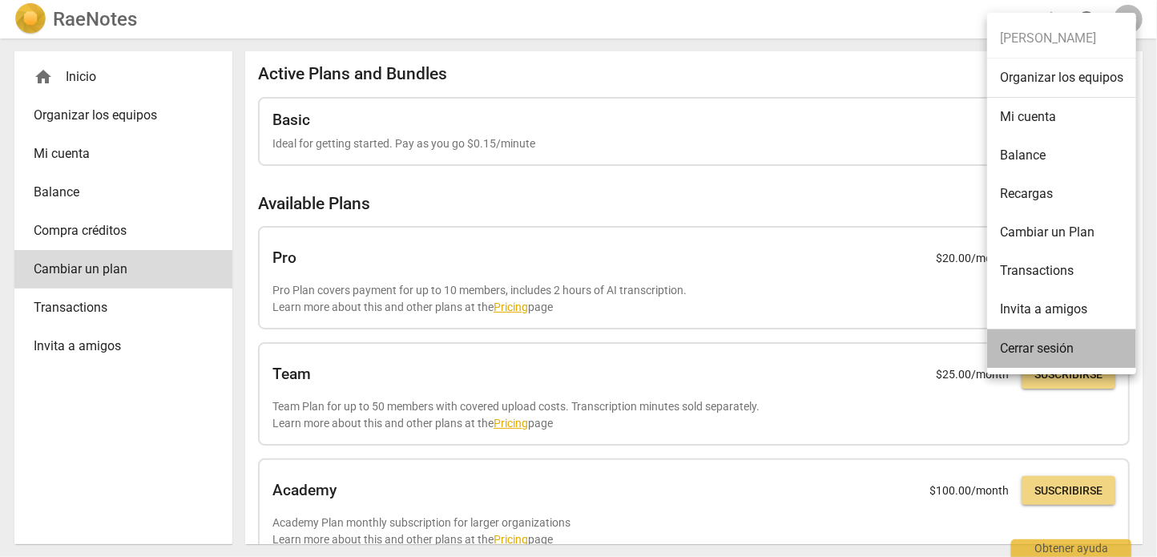
click at [1046, 339] on li "Cerrar sesión" at bounding box center [1061, 348] width 149 height 38
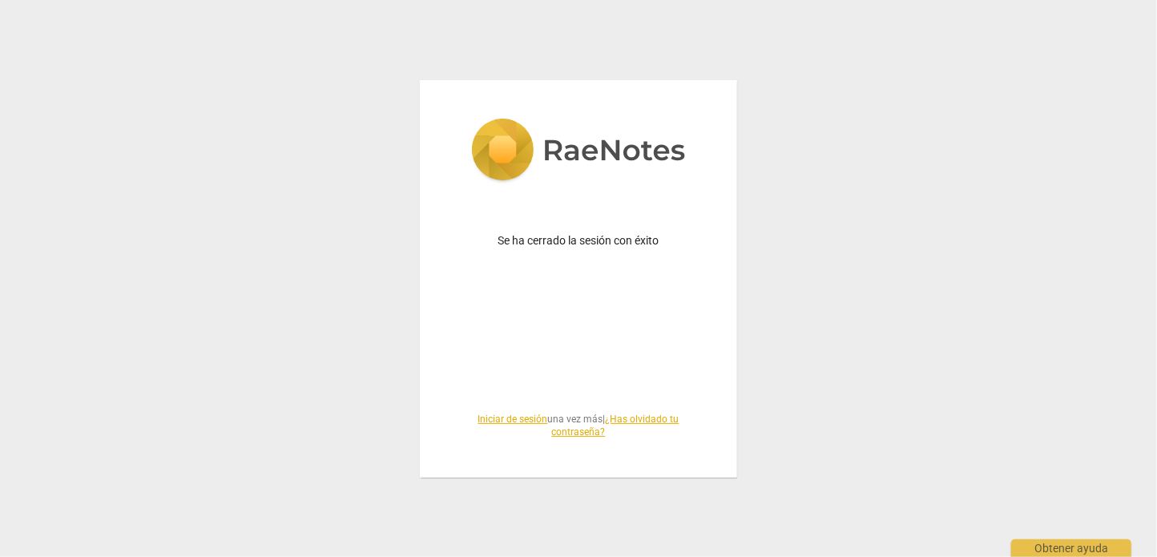
click at [502, 422] on link "Iniciar de sesión" at bounding box center [513, 418] width 70 height 11
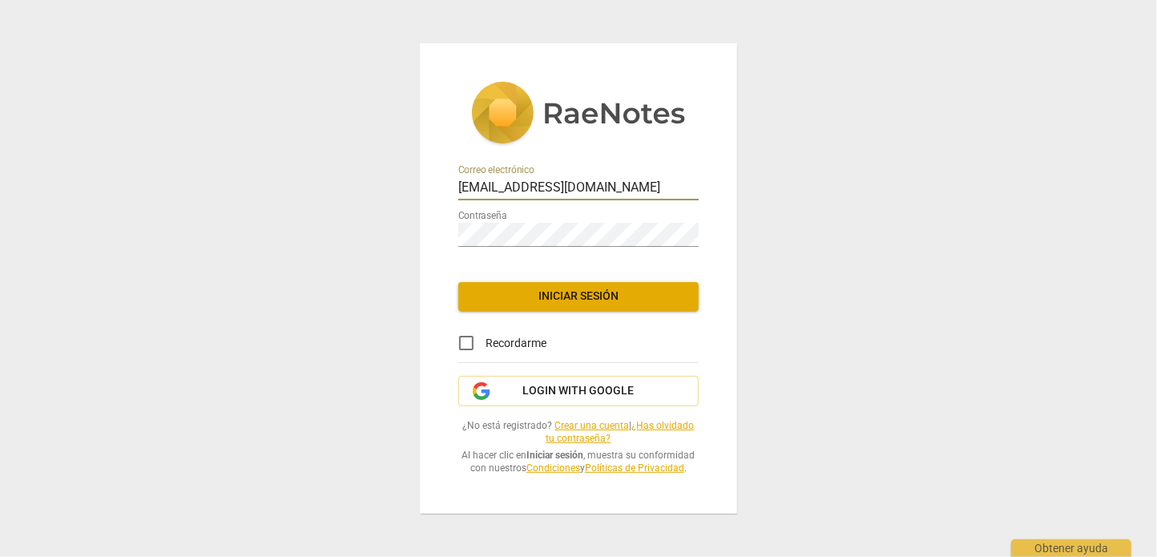
click at [527, 184] on input "[EMAIL_ADDRESS][DOMAIN_NAME]" at bounding box center [578, 188] width 240 height 23
type input "[EMAIL_ADDRESS][DOMAIN_NAME]"
click at [528, 292] on span "Iniciar sesión" at bounding box center [578, 296] width 215 height 16
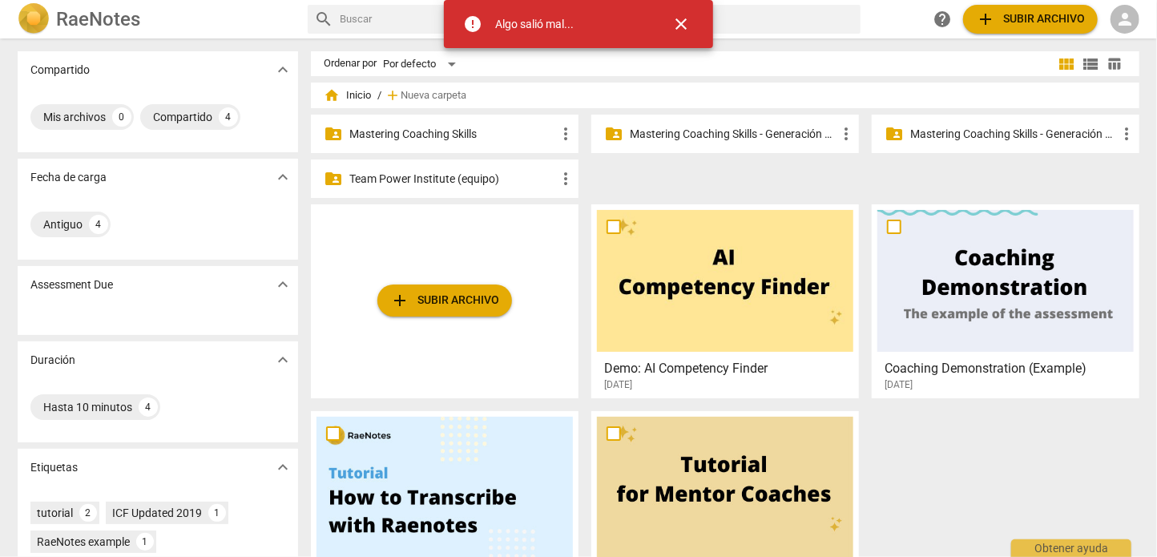
click at [470, 22] on span "error" at bounding box center [472, 23] width 19 height 19
click at [683, 20] on span "close" at bounding box center [680, 23] width 19 height 19
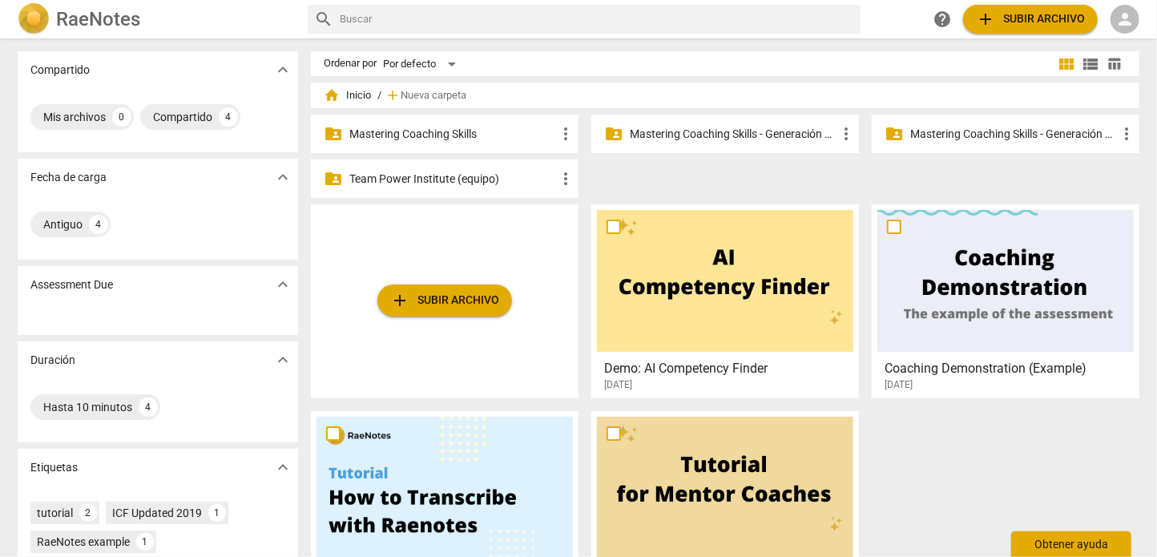
click at [1025, 542] on div "Obtener ayuda" at bounding box center [1071, 544] width 120 height 26
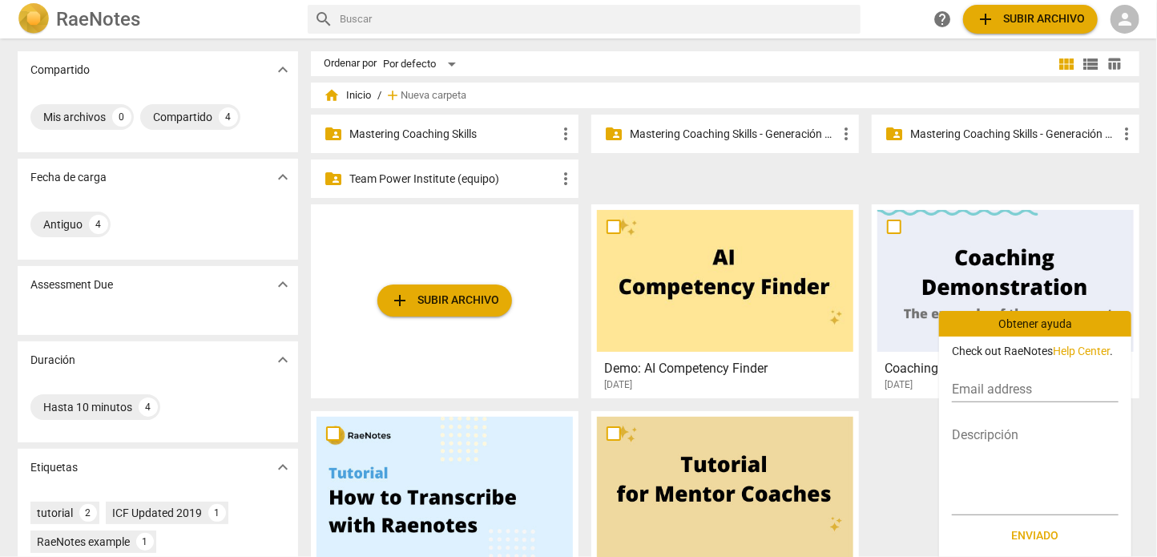
click at [919, 436] on div "add Subir archivo Demo: AI Competency Finder [DATE] Coaching Demonstration (Exa…" at bounding box center [731, 410] width 841 height 413
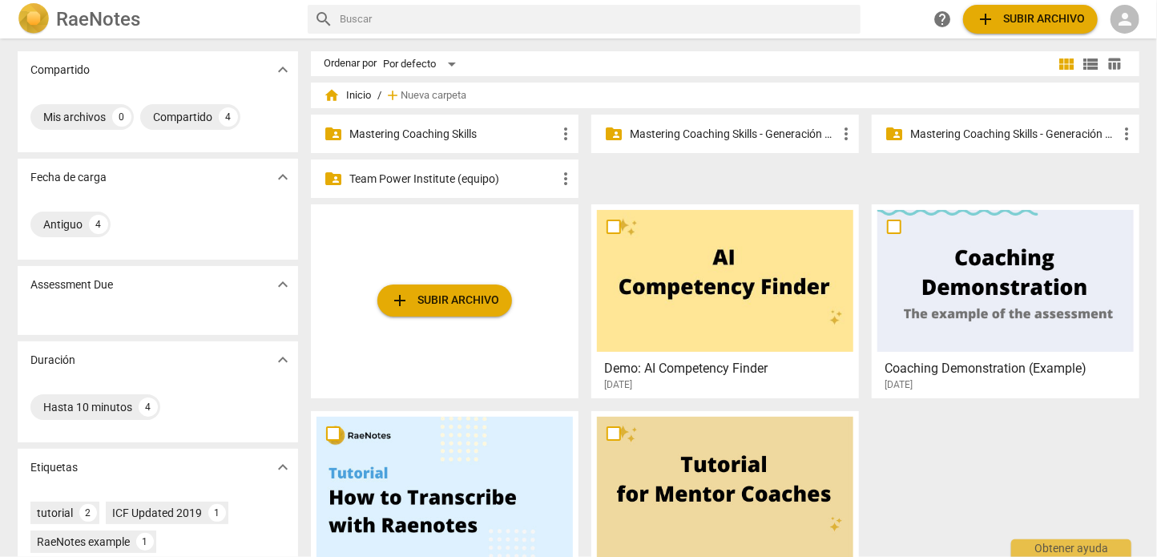
click at [976, 142] on p "Mastering Coaching Skills - Generación 32" at bounding box center [1013, 134] width 207 height 17
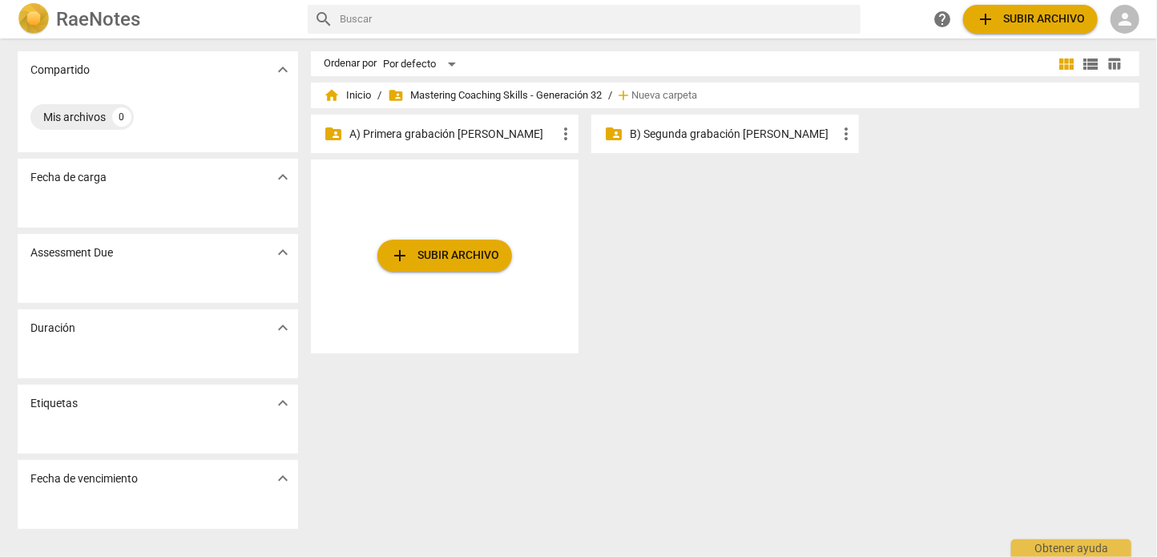
click at [1149, 25] on div "RaeNotes search help add Subir archivo person" at bounding box center [578, 19] width 1147 height 32
click at [1117, 22] on span "person" at bounding box center [1124, 19] width 19 height 19
click at [986, 50] on div at bounding box center [578, 278] width 1157 height 557
click at [425, 93] on span "folder_shared Mastering Coaching Skills - Generación 32" at bounding box center [495, 95] width 214 height 16
click at [658, 127] on p "B) Segunda grabación [PERSON_NAME]" at bounding box center [733, 134] width 207 height 17
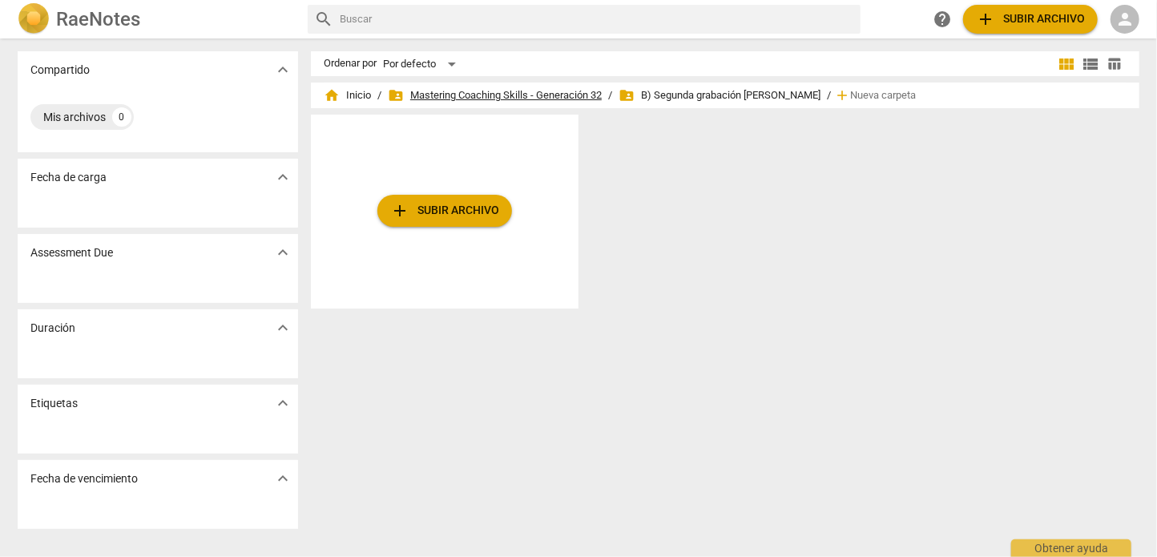
click at [529, 91] on span "folder_shared Mastering Coaching Skills - Generación 32" at bounding box center [495, 95] width 214 height 16
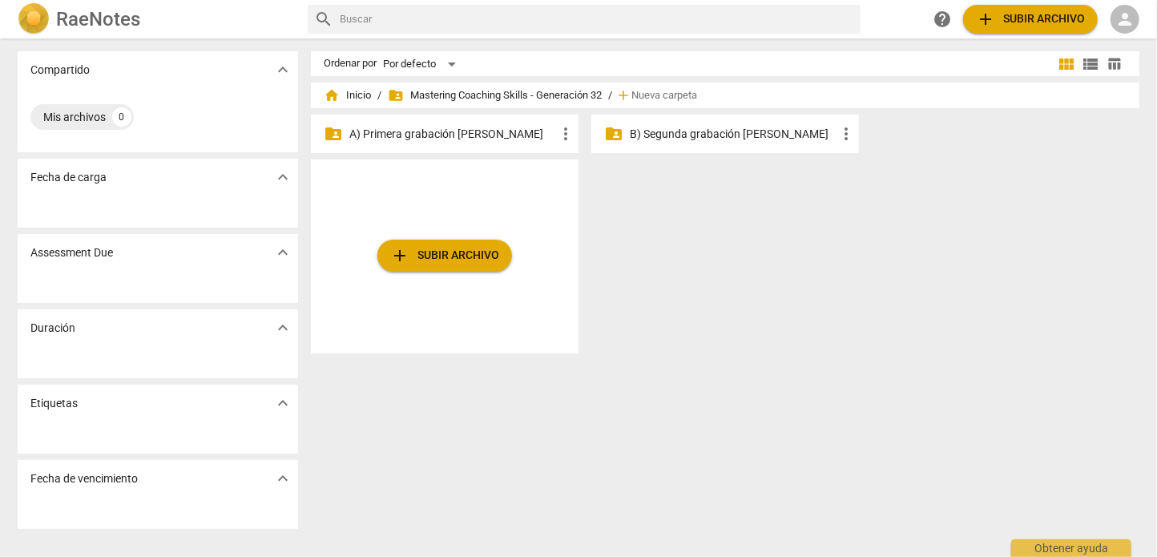
click at [482, 133] on p "A) Primera grabación [PERSON_NAME]" at bounding box center [452, 134] width 207 height 17
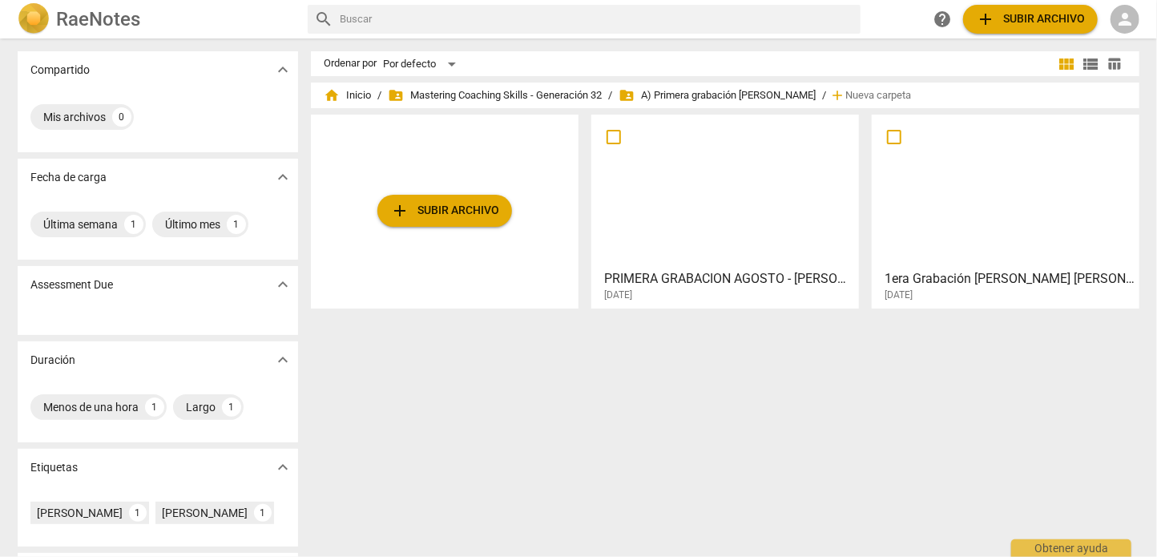
click at [660, 175] on div at bounding box center [725, 191] width 256 height 142
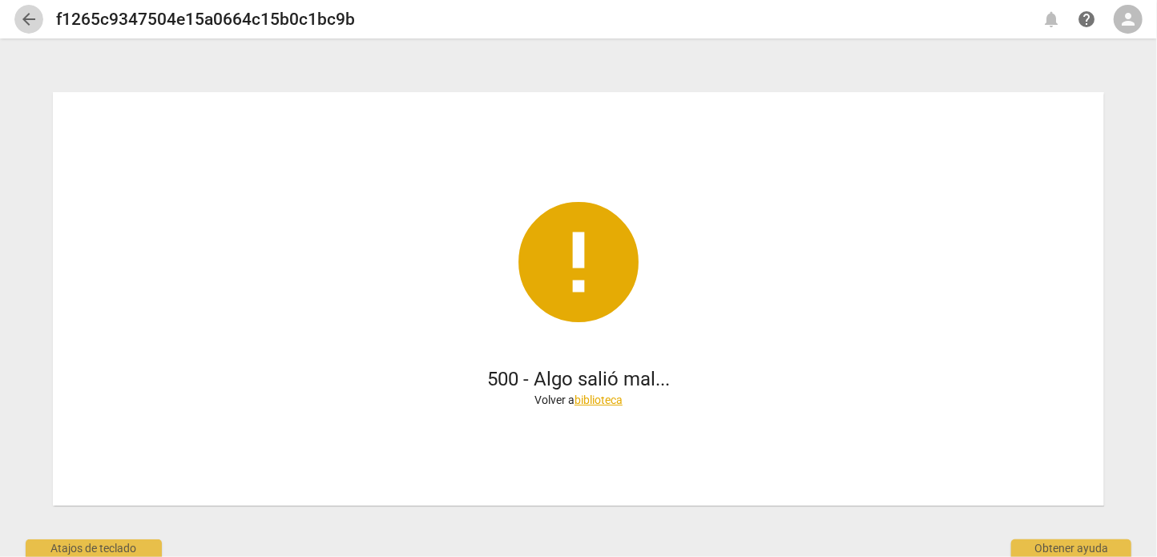
click at [36, 15] on span "arrow_back" at bounding box center [28, 19] width 19 height 19
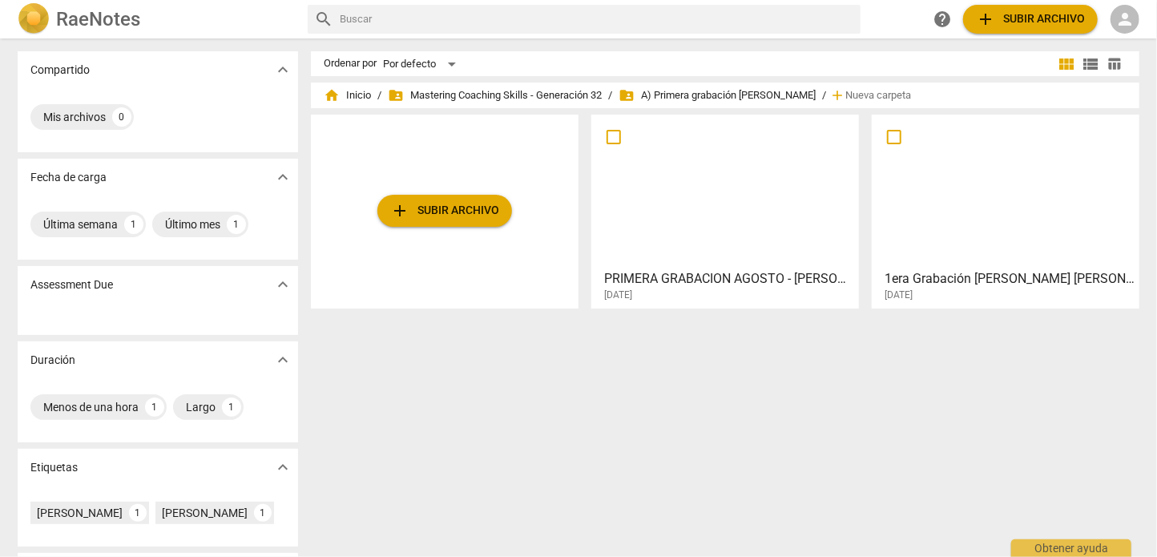
click at [983, 203] on div at bounding box center [1005, 191] width 256 height 142
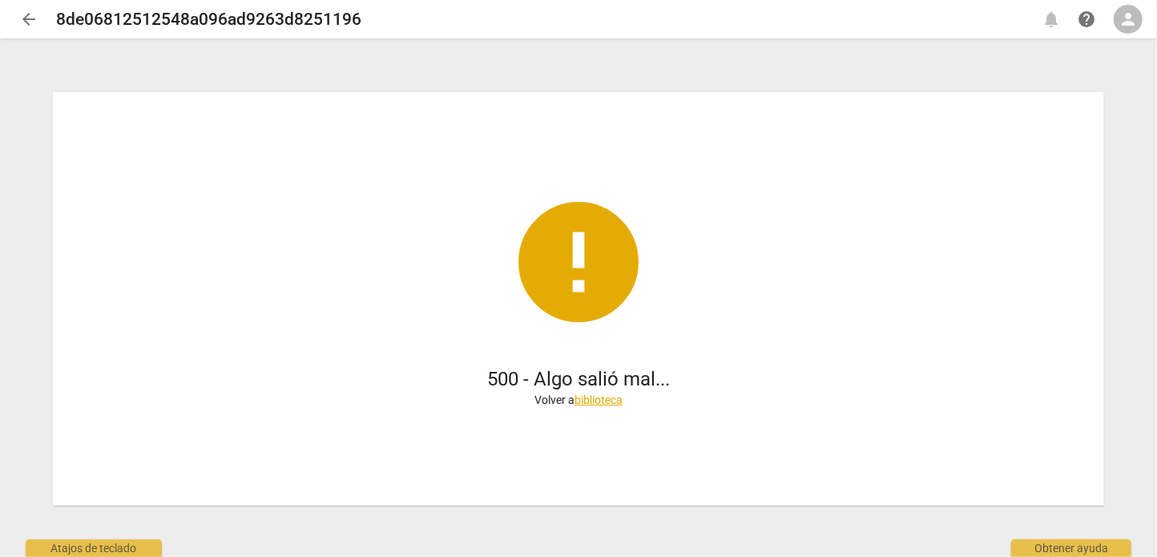
click at [16, 15] on span "arrow_back" at bounding box center [28, 19] width 29 height 19
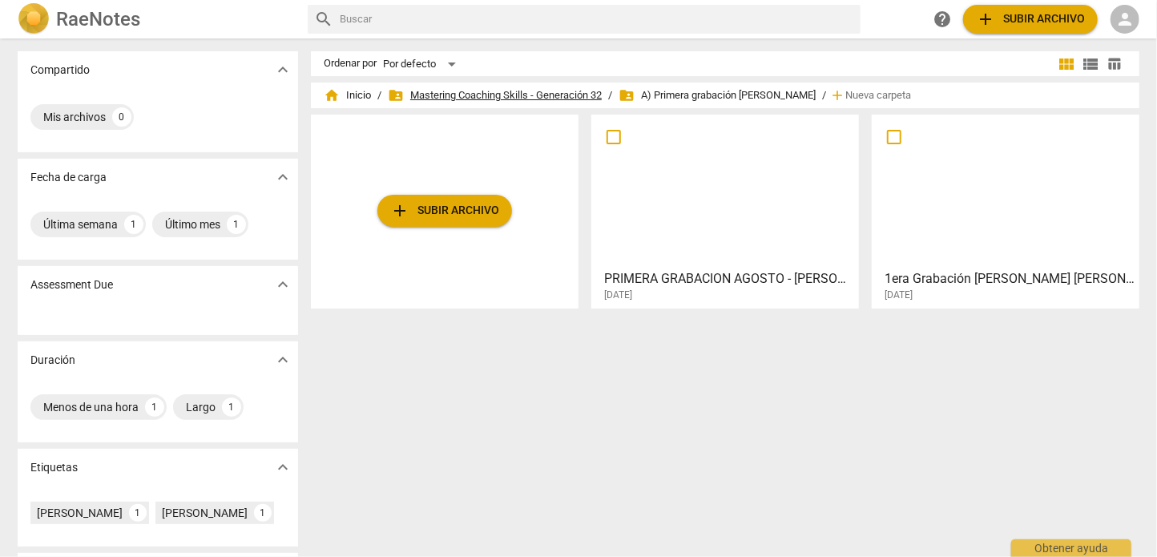
click at [483, 91] on span "folder_shared Mastering Coaching Skills - Generación 32" at bounding box center [495, 95] width 214 height 16
